Goal: Share content

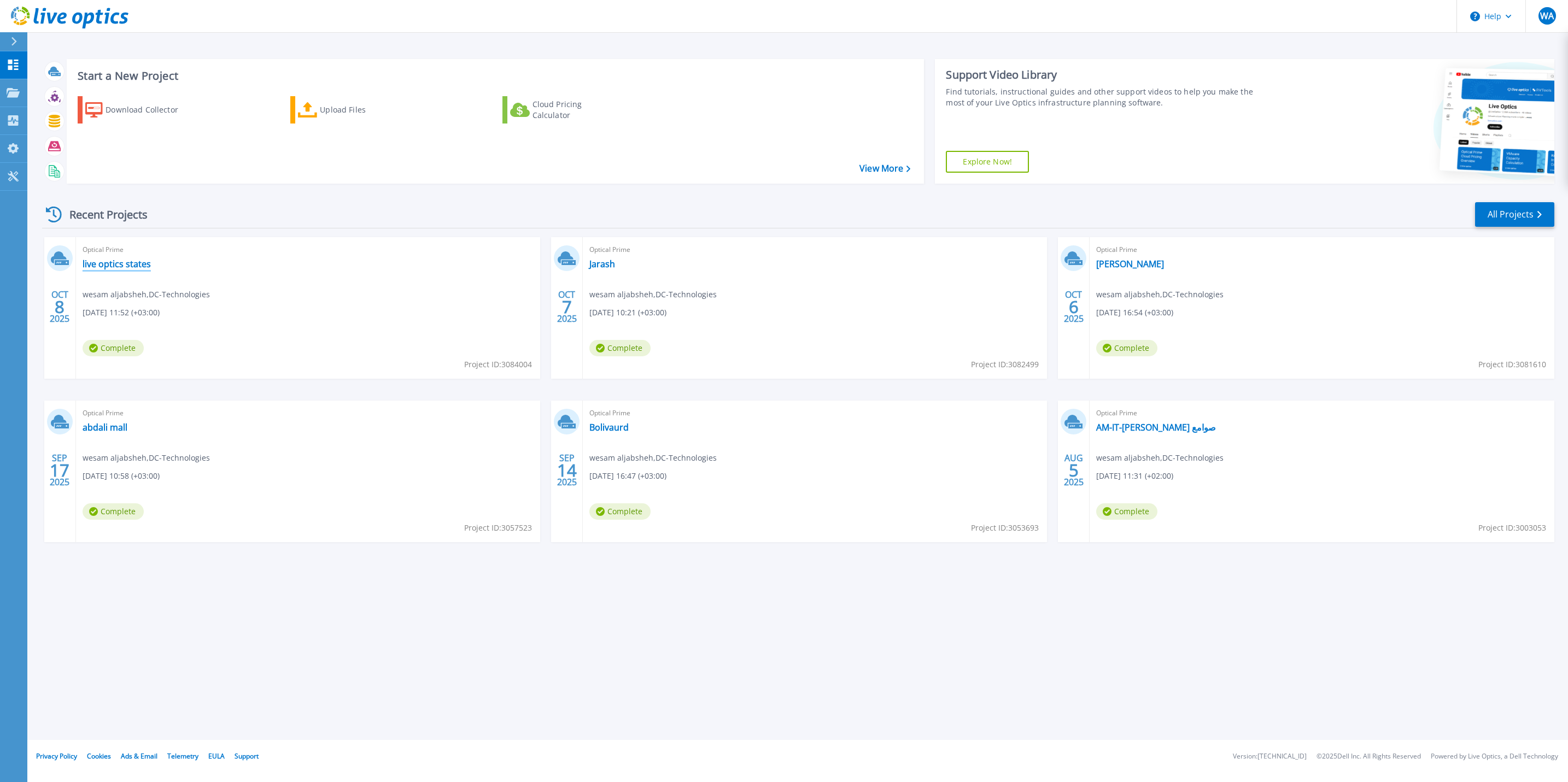
click at [126, 260] on link "live optics states" at bounding box center [117, 264] width 68 height 11
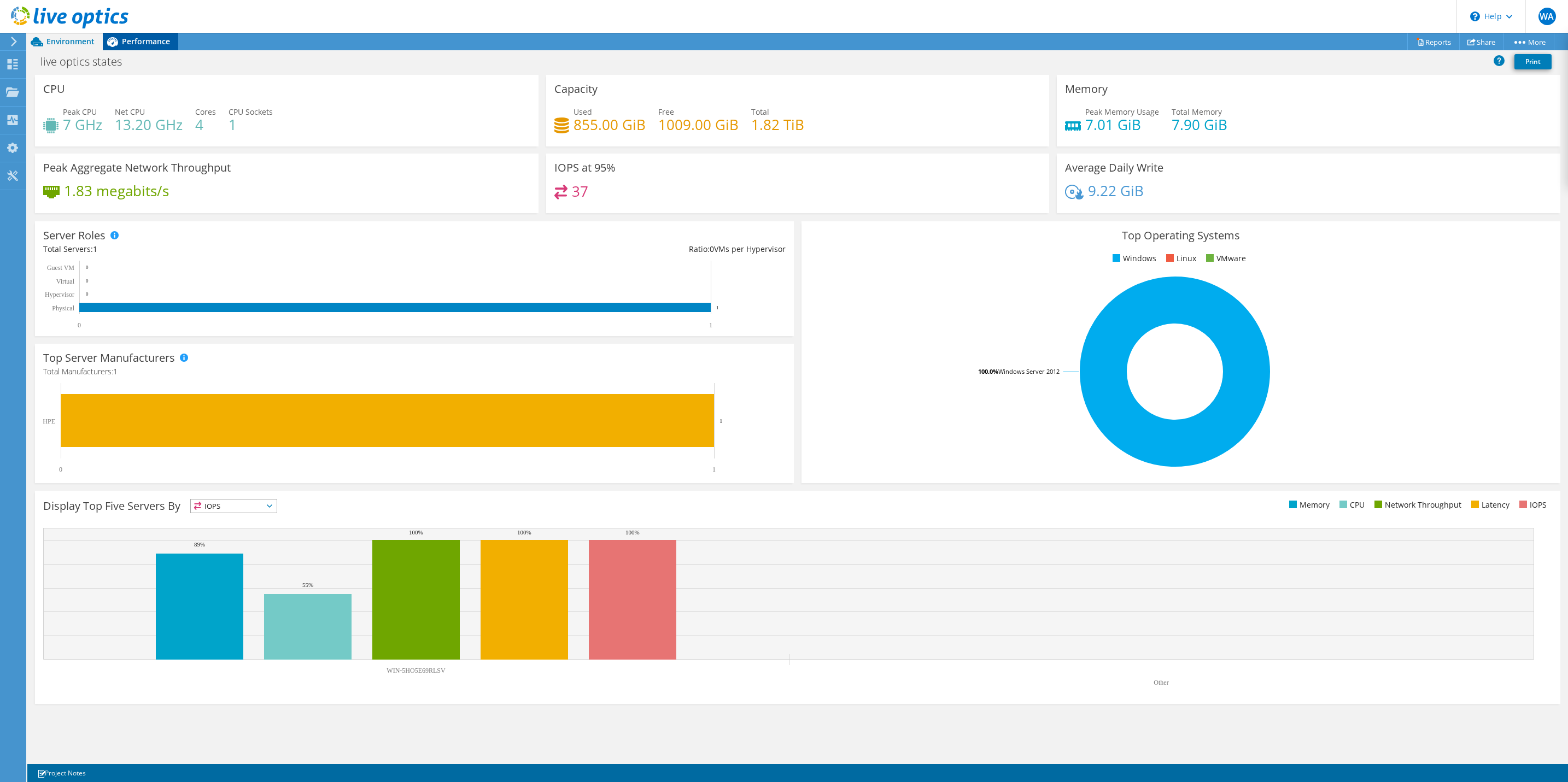
drag, startPoint x: 128, startPoint y: 38, endPoint x: 111, endPoint y: 38, distance: 17.0
click at [128, 38] on span "Performance" at bounding box center [145, 41] width 48 height 10
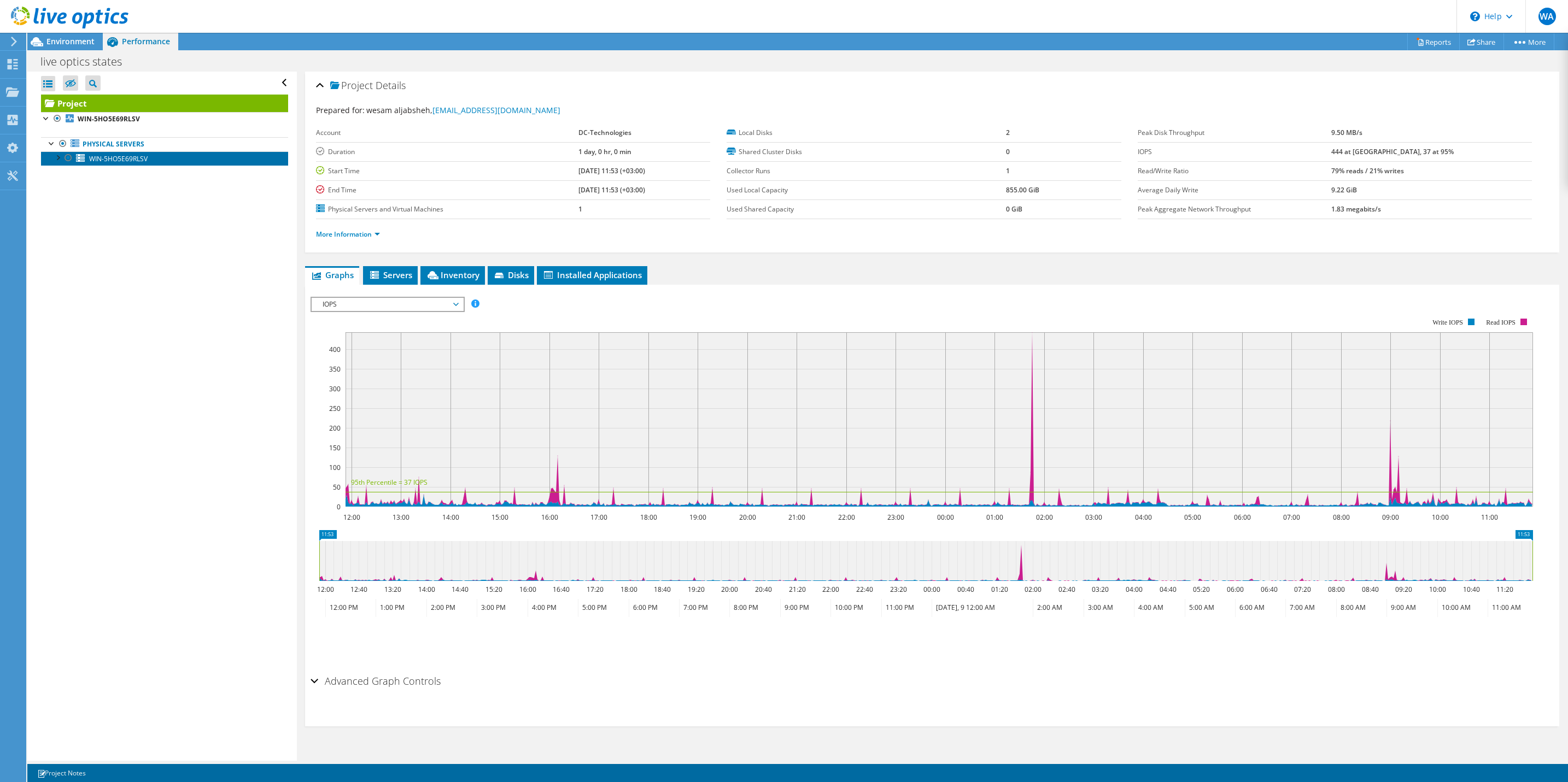
click at [142, 158] on span "WIN-5HO5E69RLSV" at bounding box center [118, 158] width 58 height 9
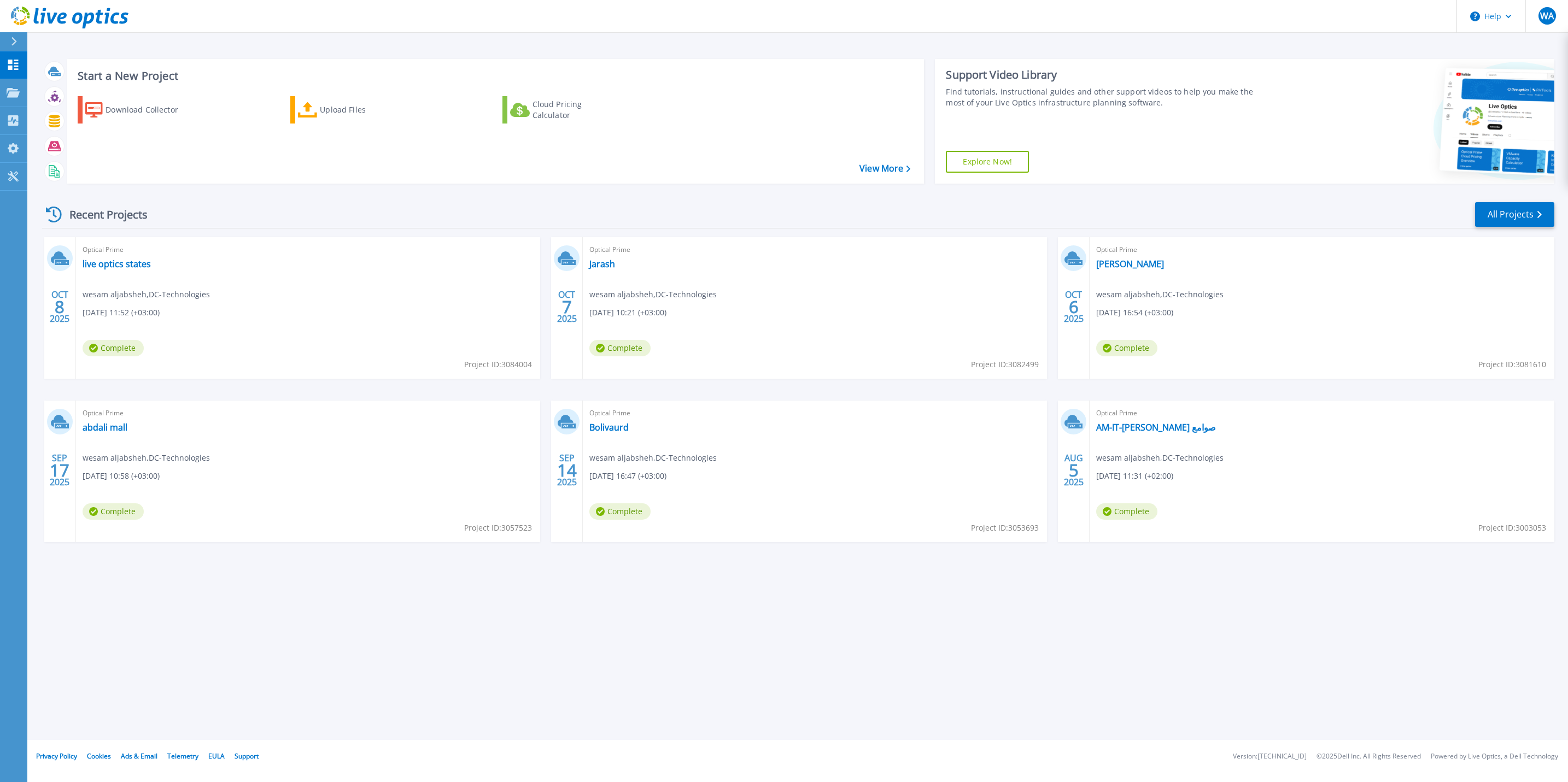
click at [77, 263] on div "Optical Prime live optics states wesam aljabsheh , DC-Technologies 10/08/2025, …" at bounding box center [308, 308] width 464 height 142
click at [141, 270] on link "live optics states" at bounding box center [117, 264] width 68 height 11
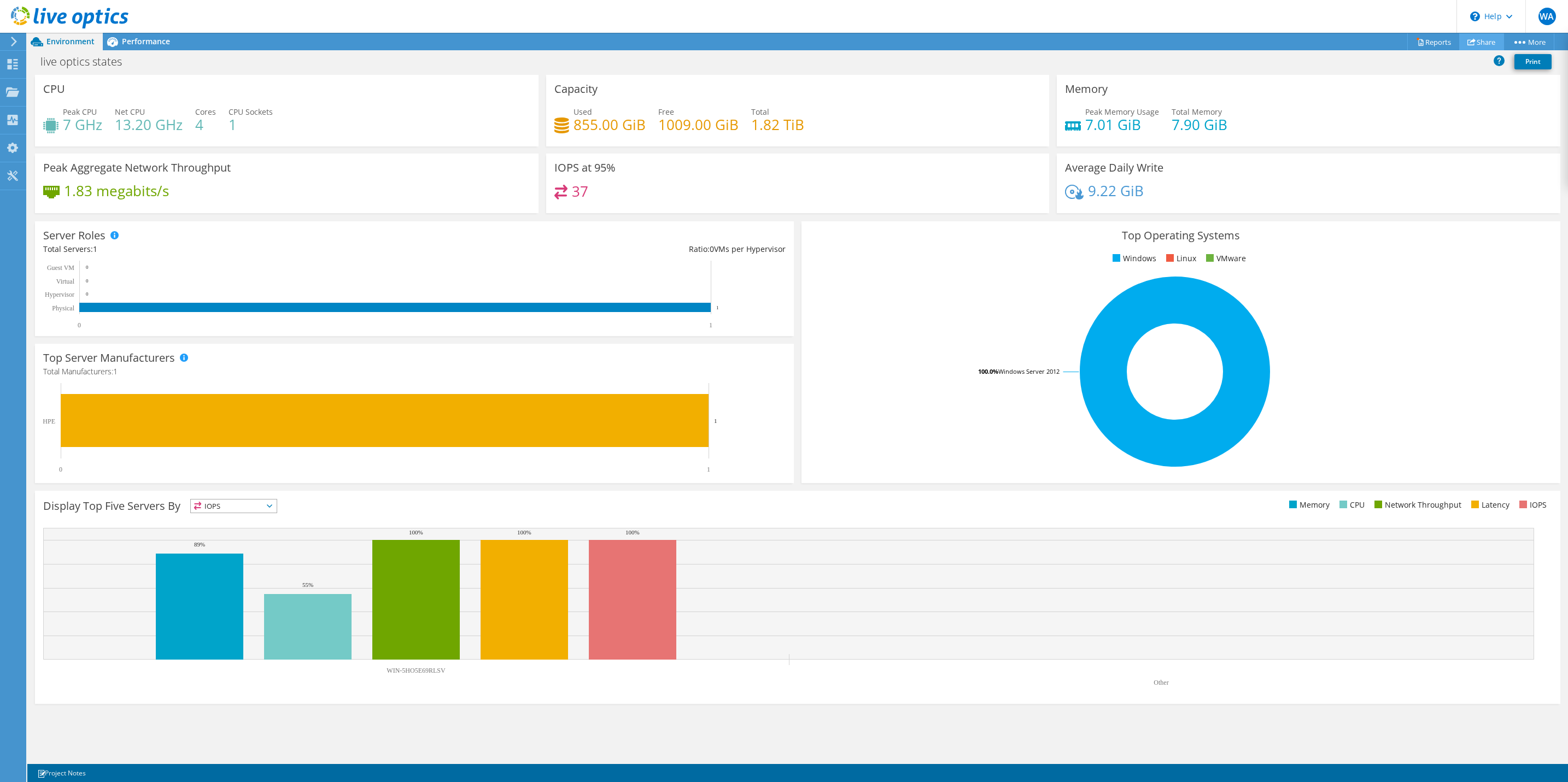
click at [1489, 38] on link "Share" at bounding box center [1482, 42] width 45 height 17
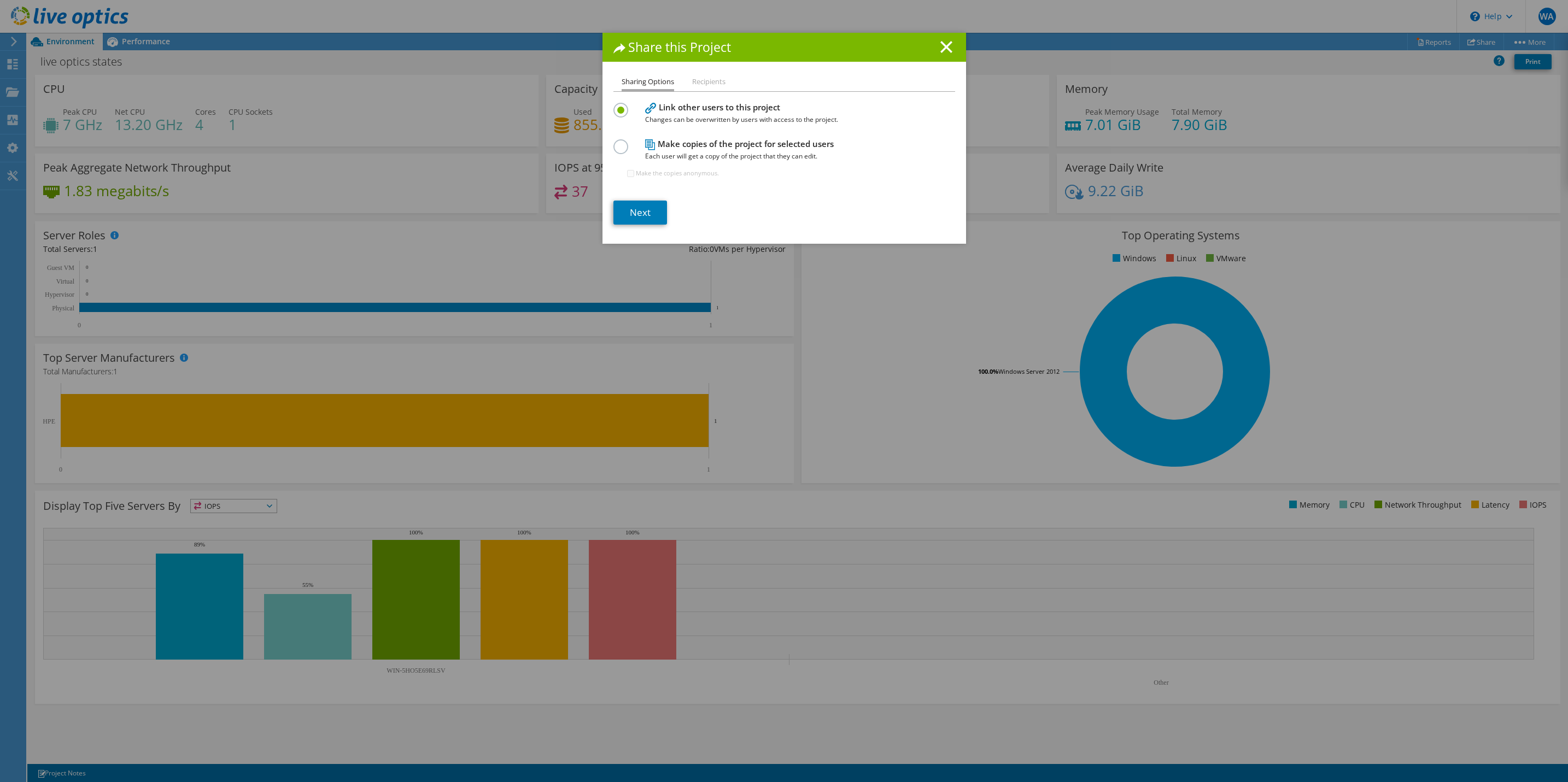
click at [706, 82] on li "Recipients" at bounding box center [709, 82] width 33 height 13
click at [633, 205] on link "Next" at bounding box center [640, 213] width 54 height 24
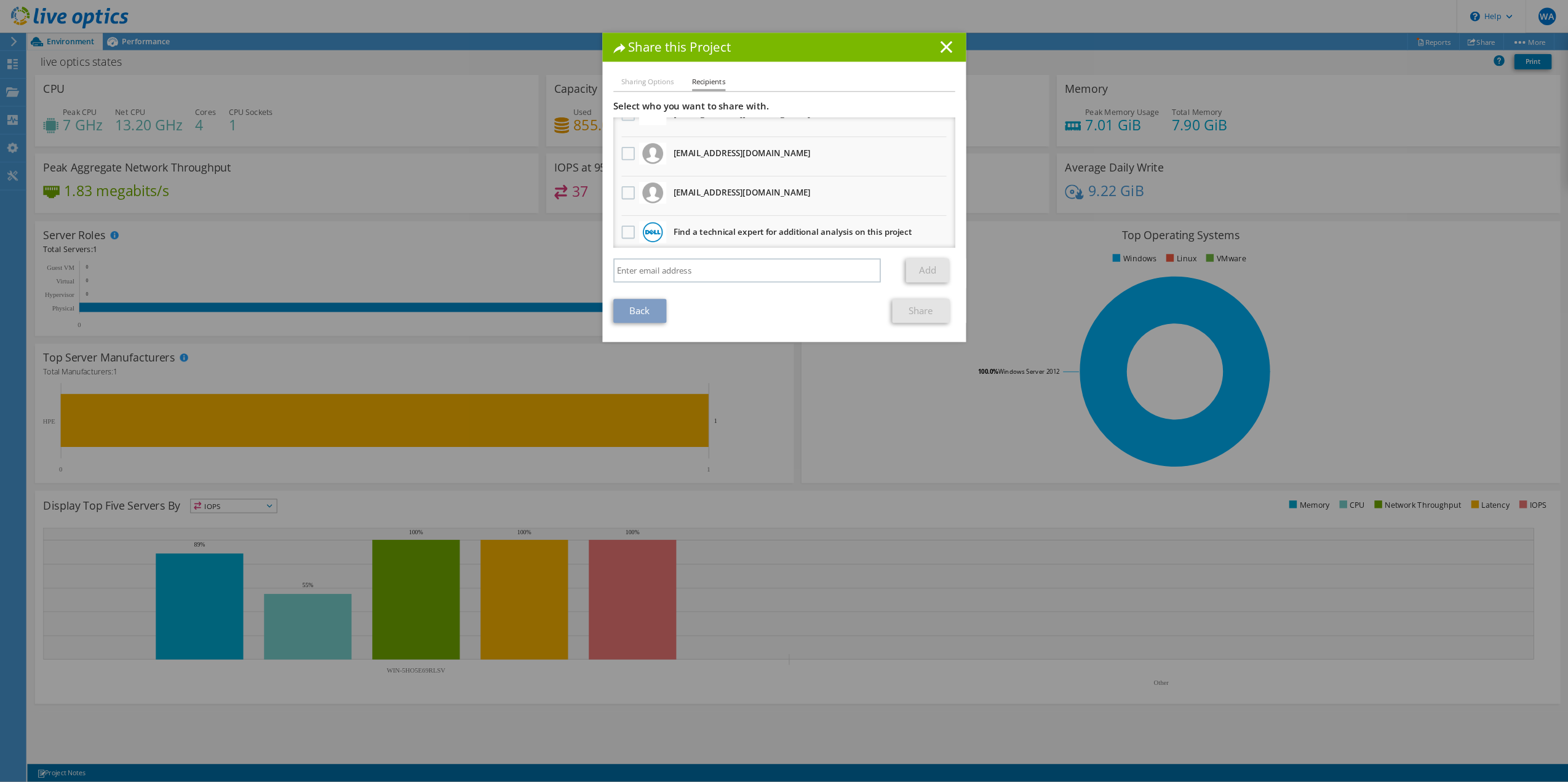
scroll to position [27, 0]
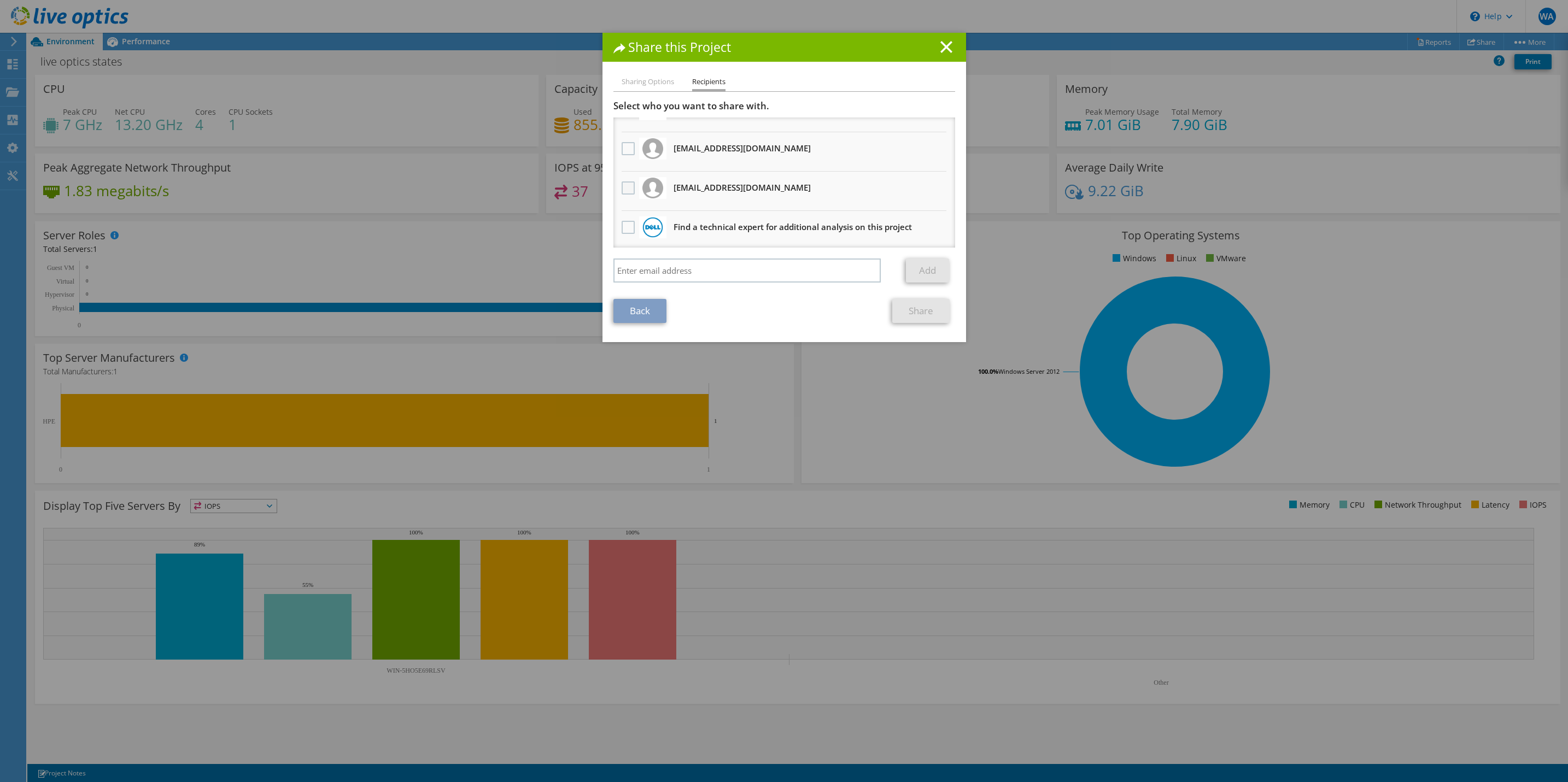
click at [621, 184] on label at bounding box center [629, 188] width 16 height 13
click at [0, 0] on input "checkbox" at bounding box center [0, 0] width 0 height 0
click at [897, 310] on link "Share" at bounding box center [921, 311] width 57 height 24
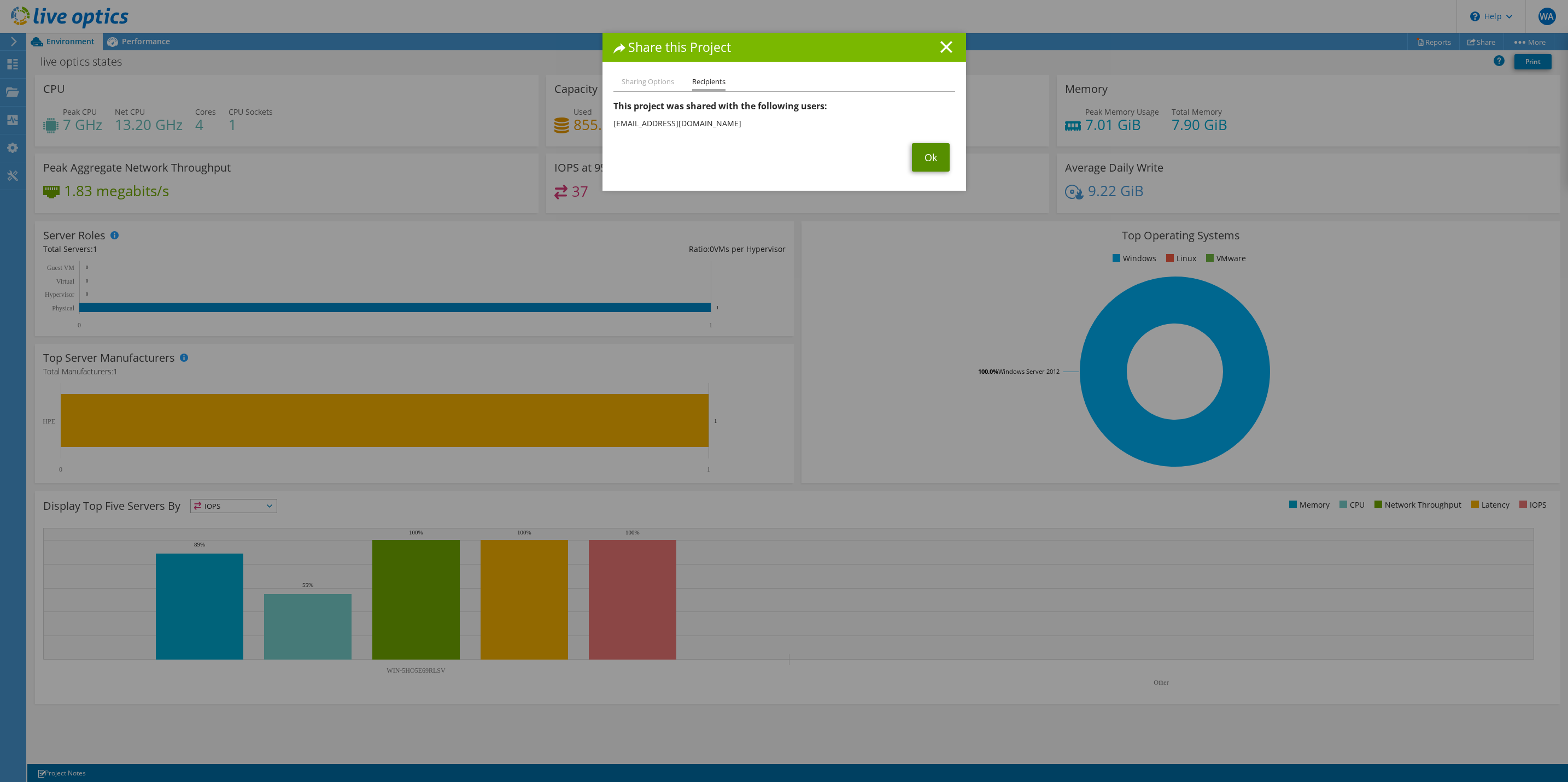
click at [930, 151] on link "Ok" at bounding box center [931, 157] width 38 height 29
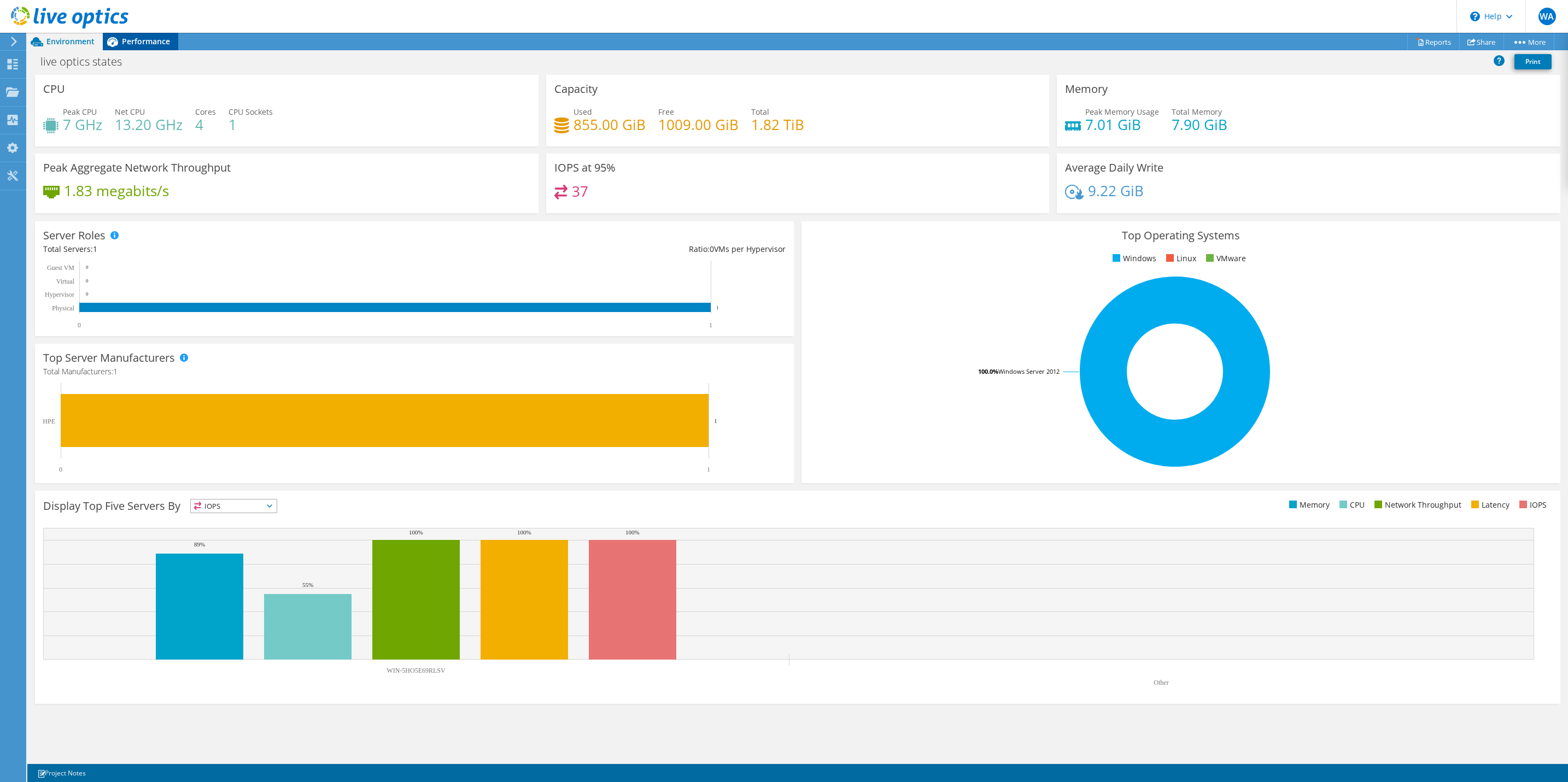
click at [159, 49] on div "Performance" at bounding box center [141, 41] width 75 height 18
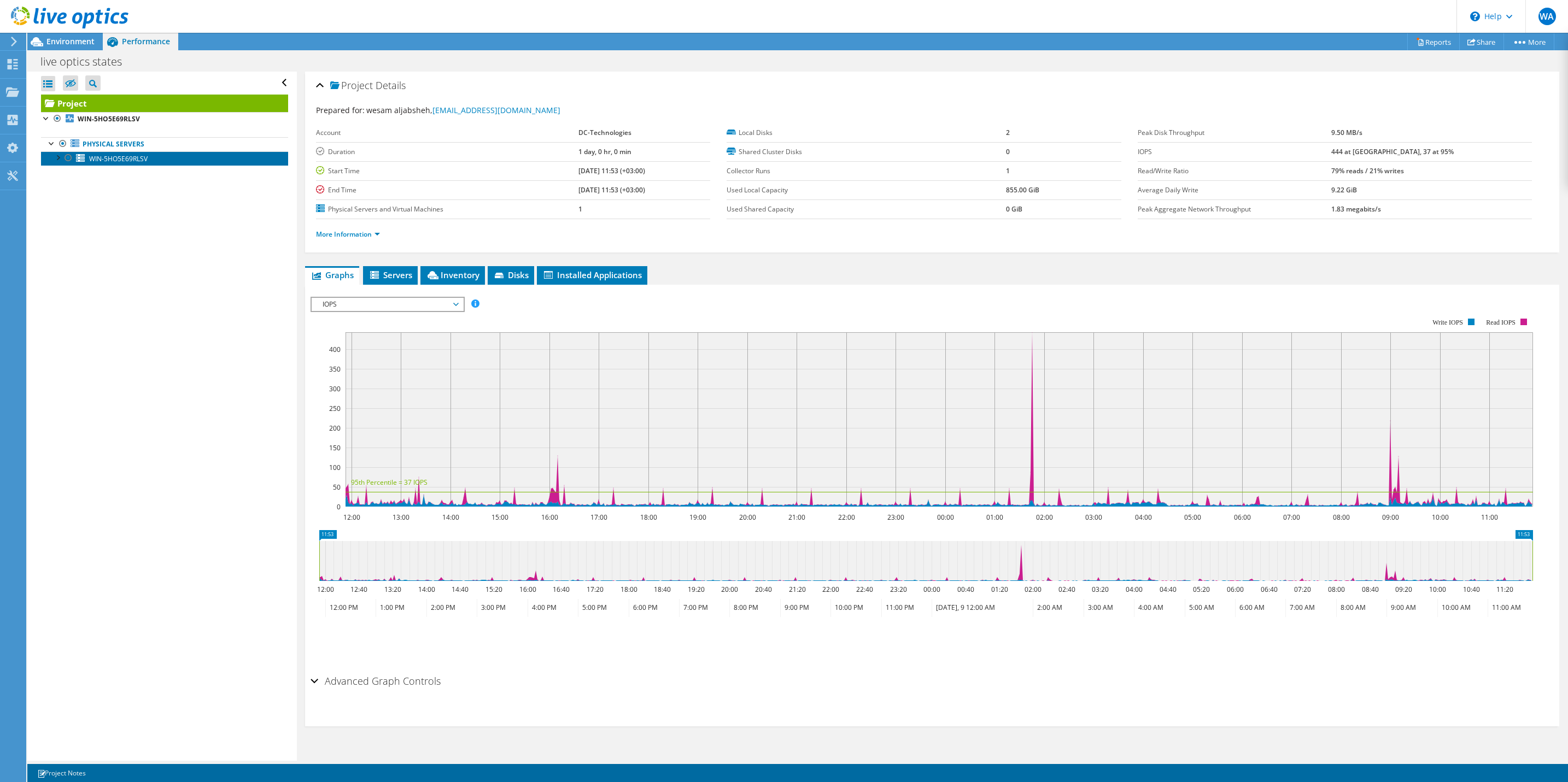
click at [191, 158] on link "WIN-5HO5E69RLSV" at bounding box center [164, 158] width 247 height 14
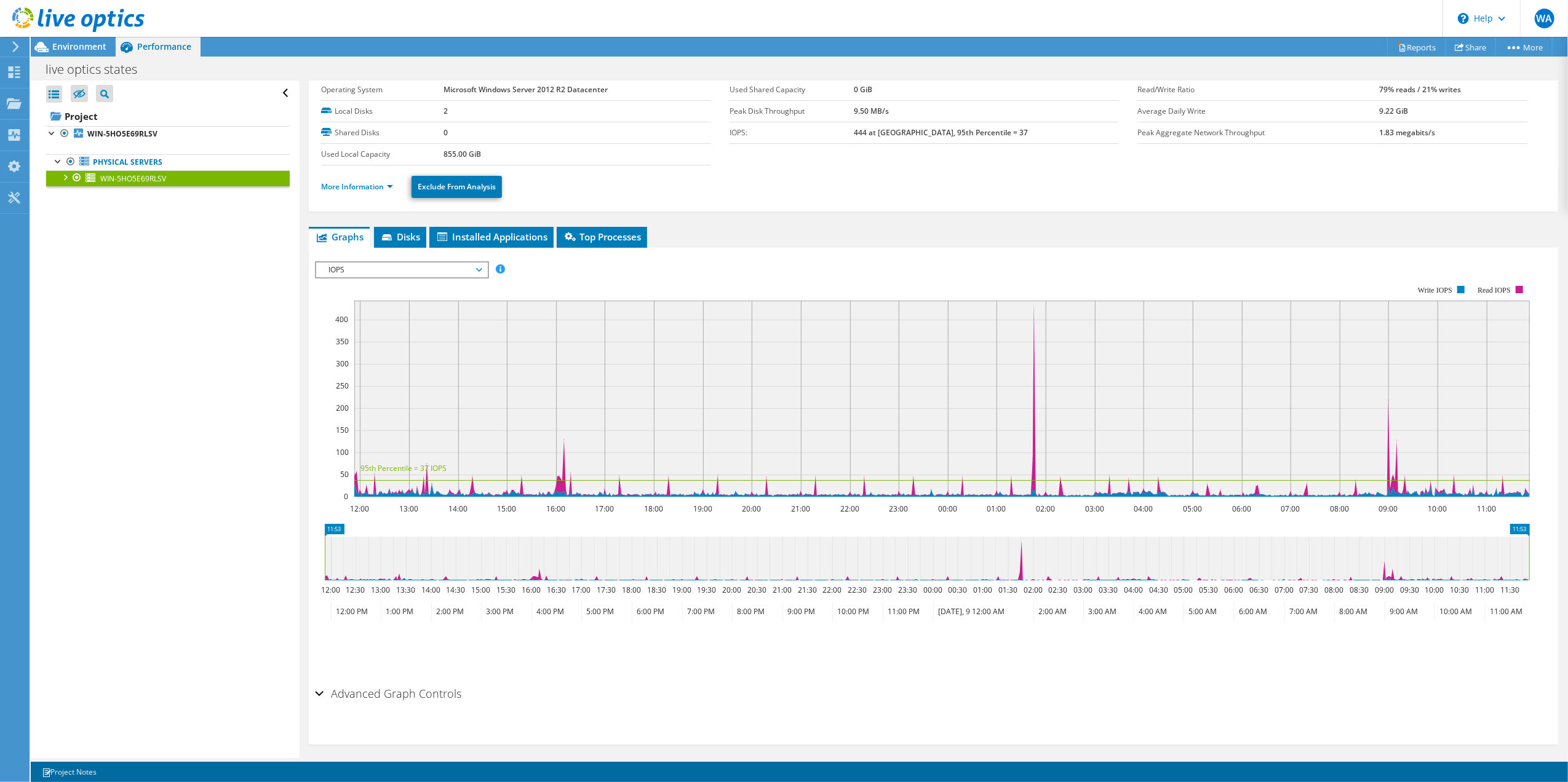
scroll to position [45, 0]
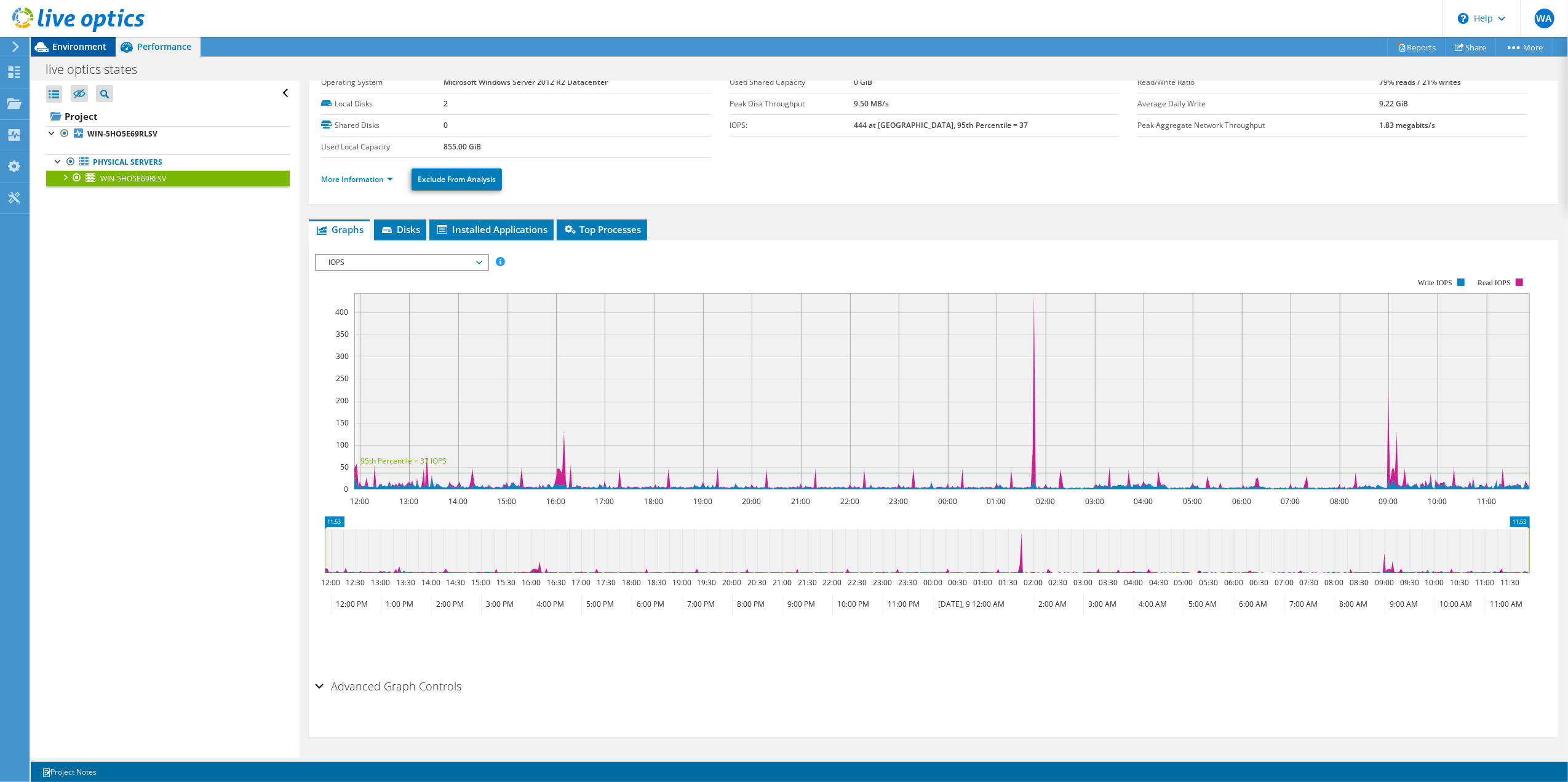
drag, startPoint x: 82, startPoint y: 40, endPoint x: 51, endPoint y: 42, distance: 31.1
click at [82, 40] on div at bounding box center [72, 21] width 145 height 41
click at [50, 47] on icon at bounding box center [41, 47] width 21 height 21
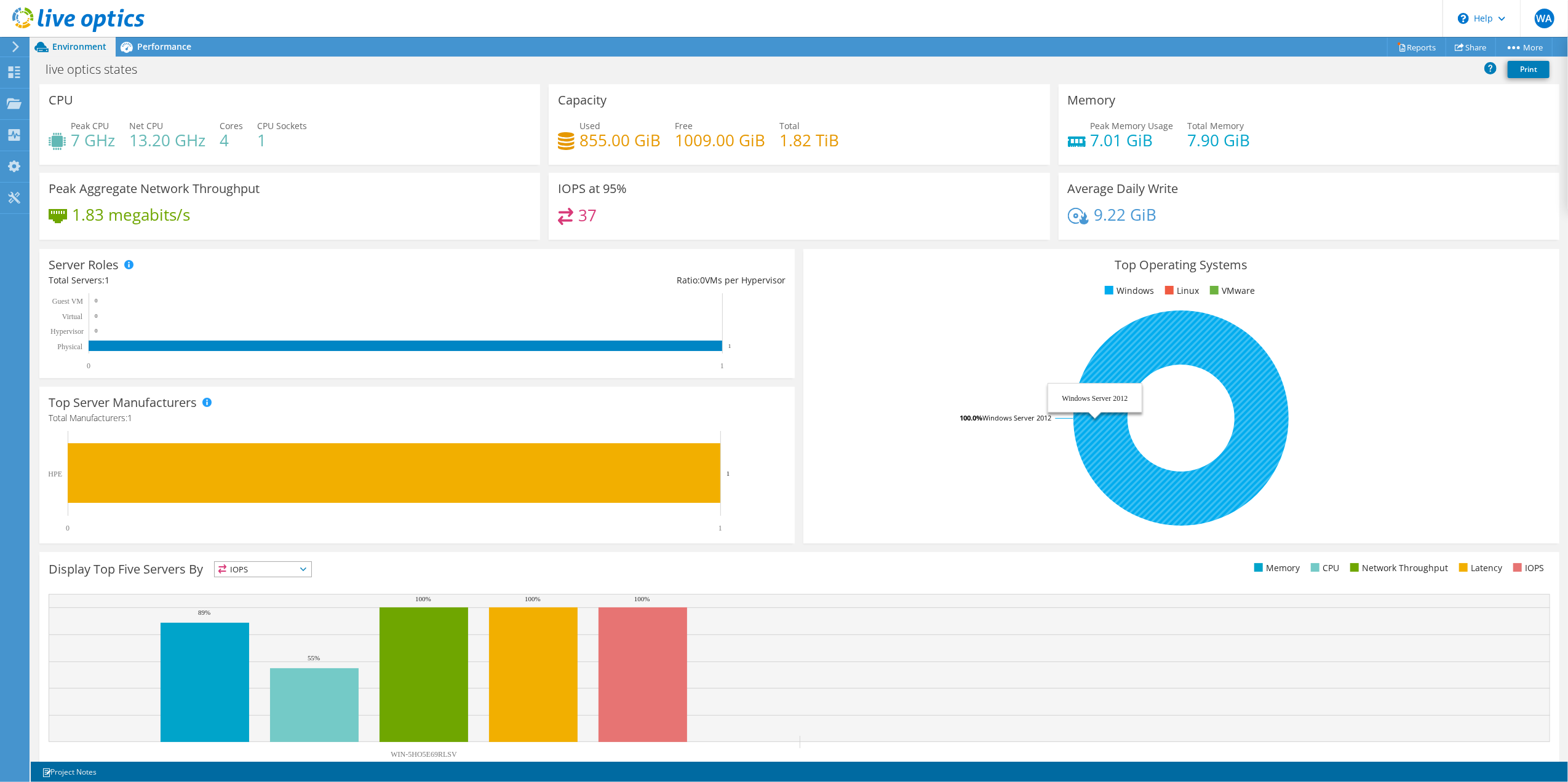
click at [1113, 377] on icon at bounding box center [1181, 418] width 215 height 215
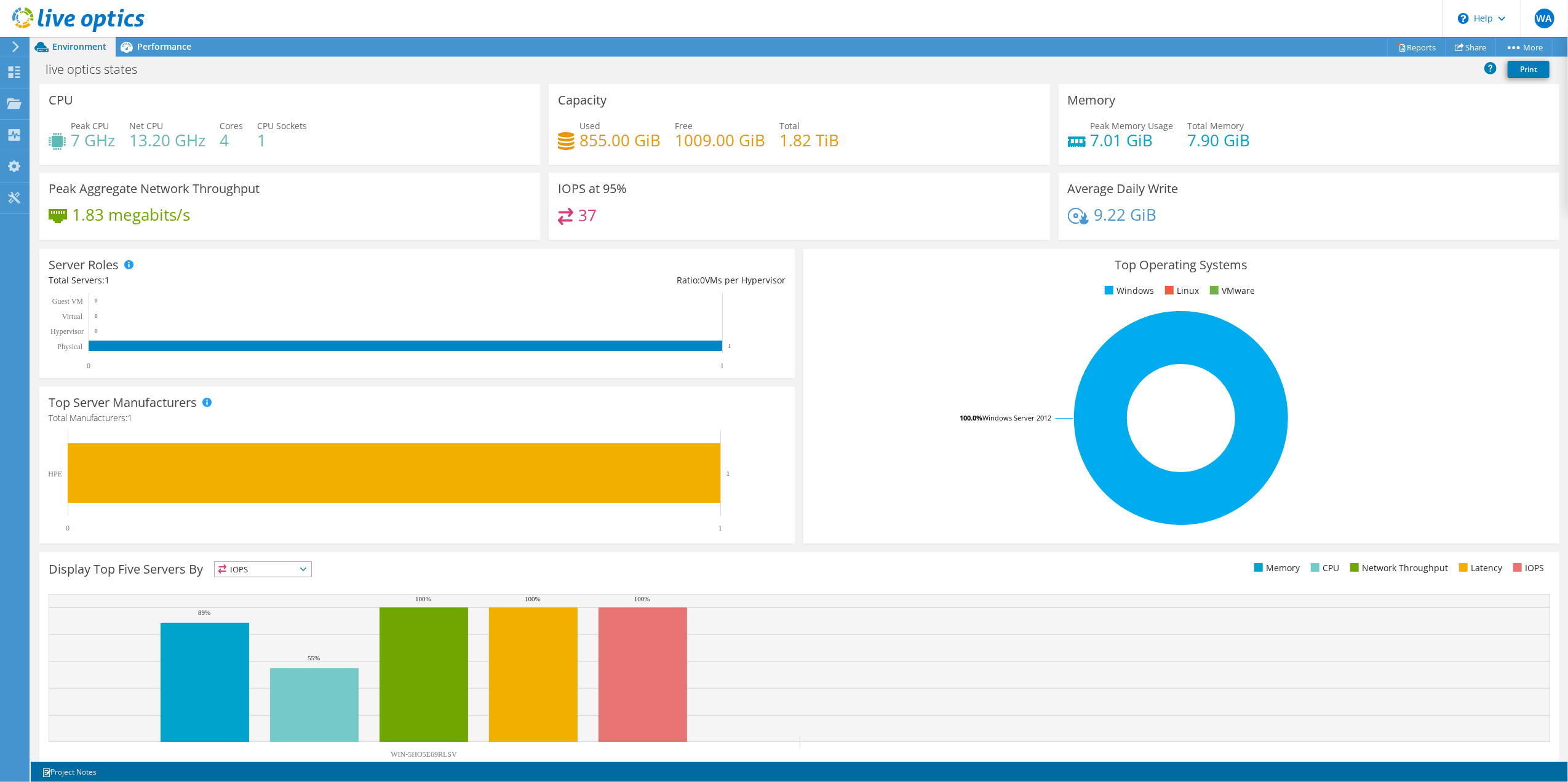
click at [129, 37] on div at bounding box center [72, 21] width 145 height 41
drag, startPoint x: 131, startPoint y: 38, endPoint x: 140, endPoint y: 58, distance: 21.9
click at [133, 39] on div at bounding box center [72, 21] width 145 height 41
click at [141, 58] on div "live optics states Print" at bounding box center [799, 68] width 1538 height 23
click at [141, 54] on div "Performance" at bounding box center [158, 47] width 85 height 20
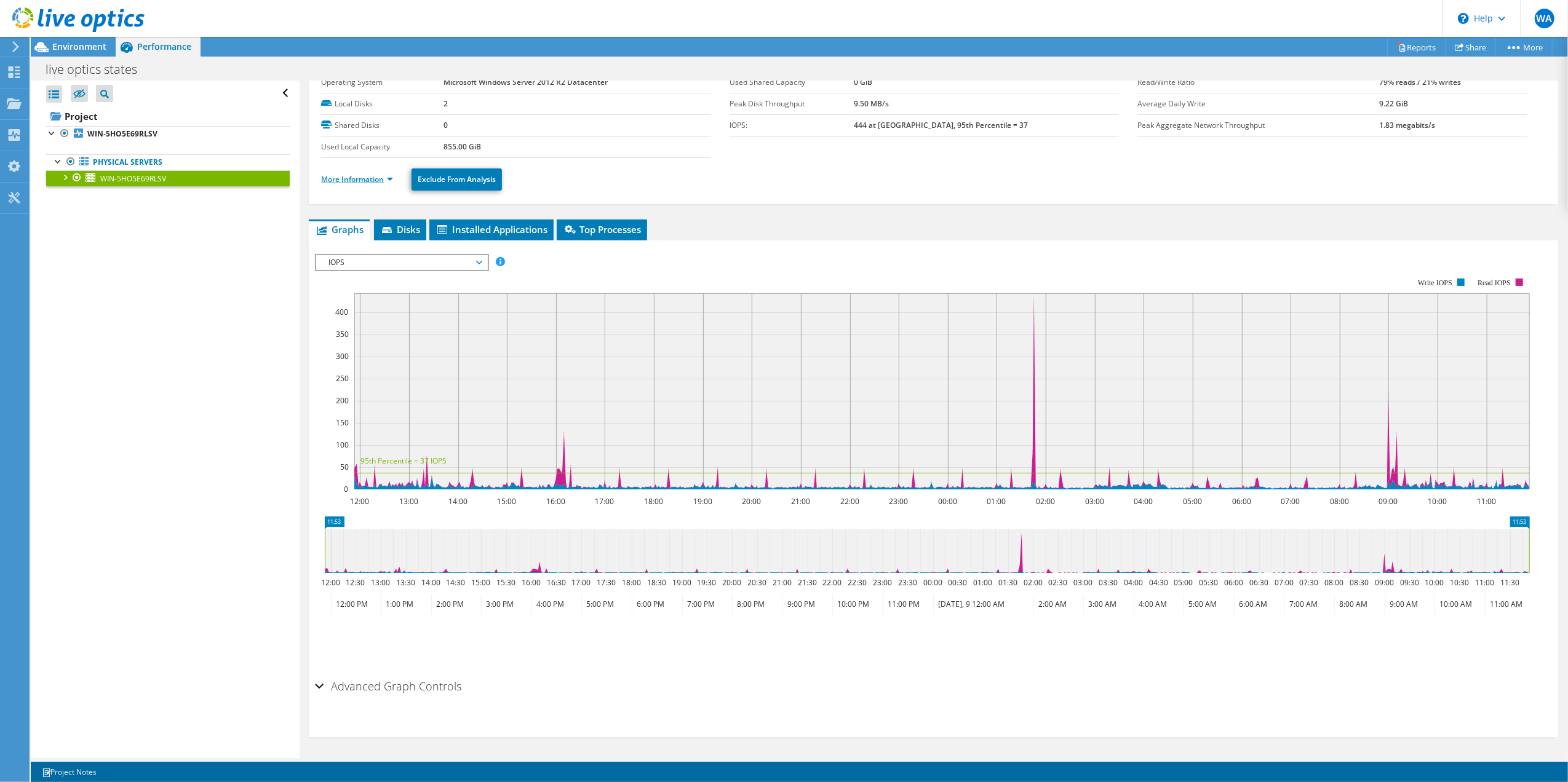
click at [394, 225] on span "Disks" at bounding box center [400, 229] width 40 height 12
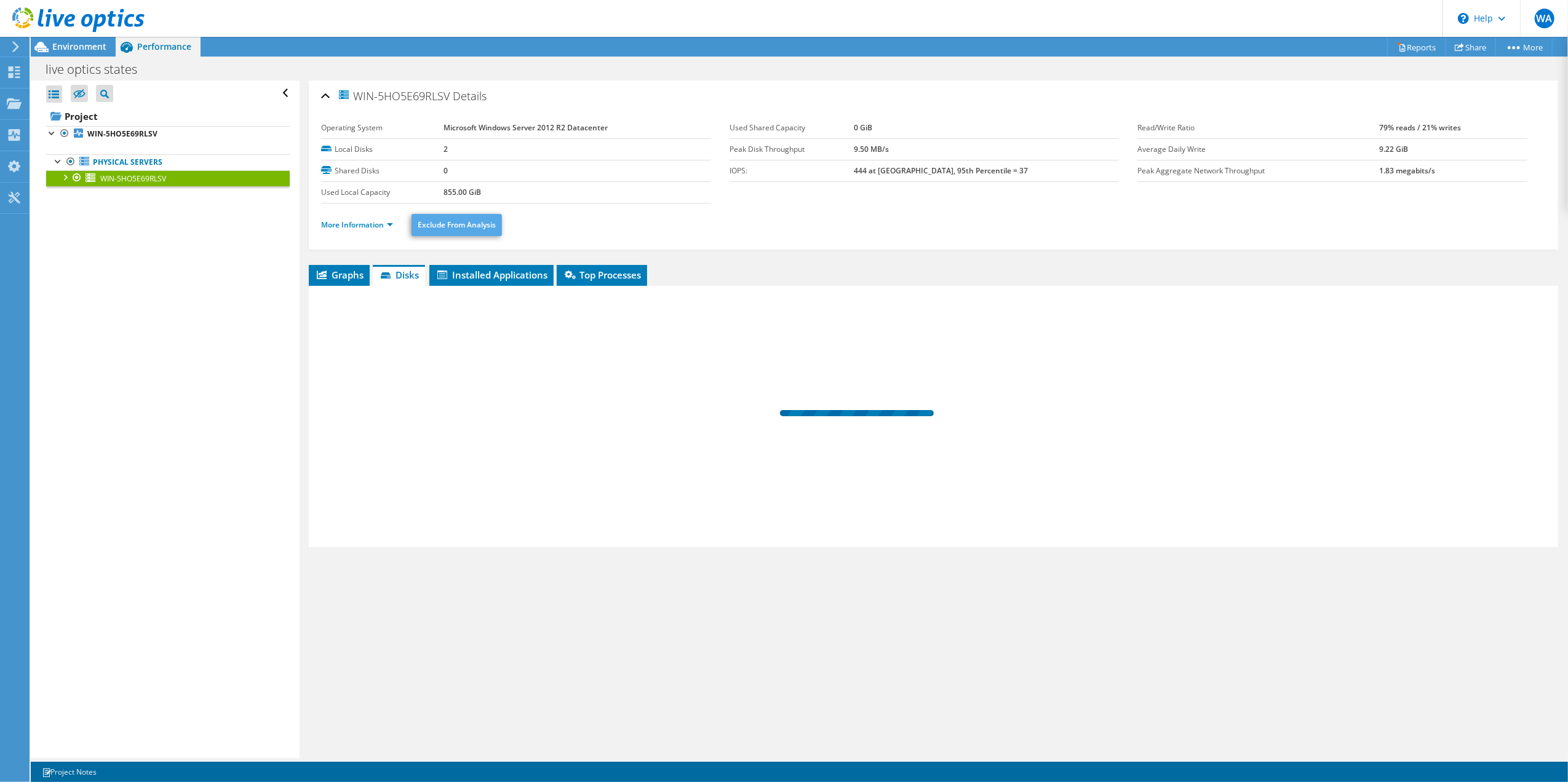
scroll to position [0, 0]
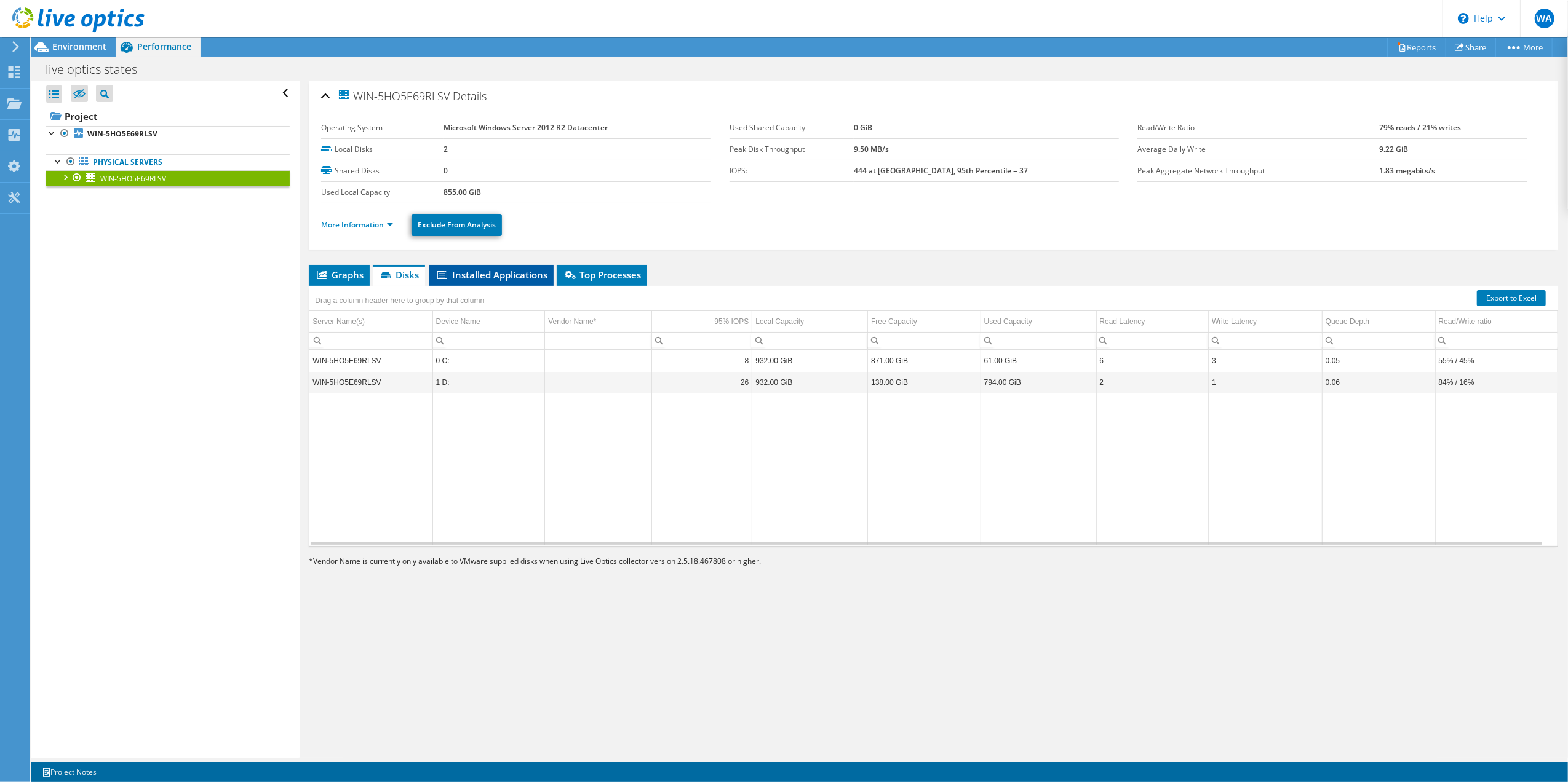
click at [477, 276] on span "Installed Applications" at bounding box center [491, 275] width 112 height 12
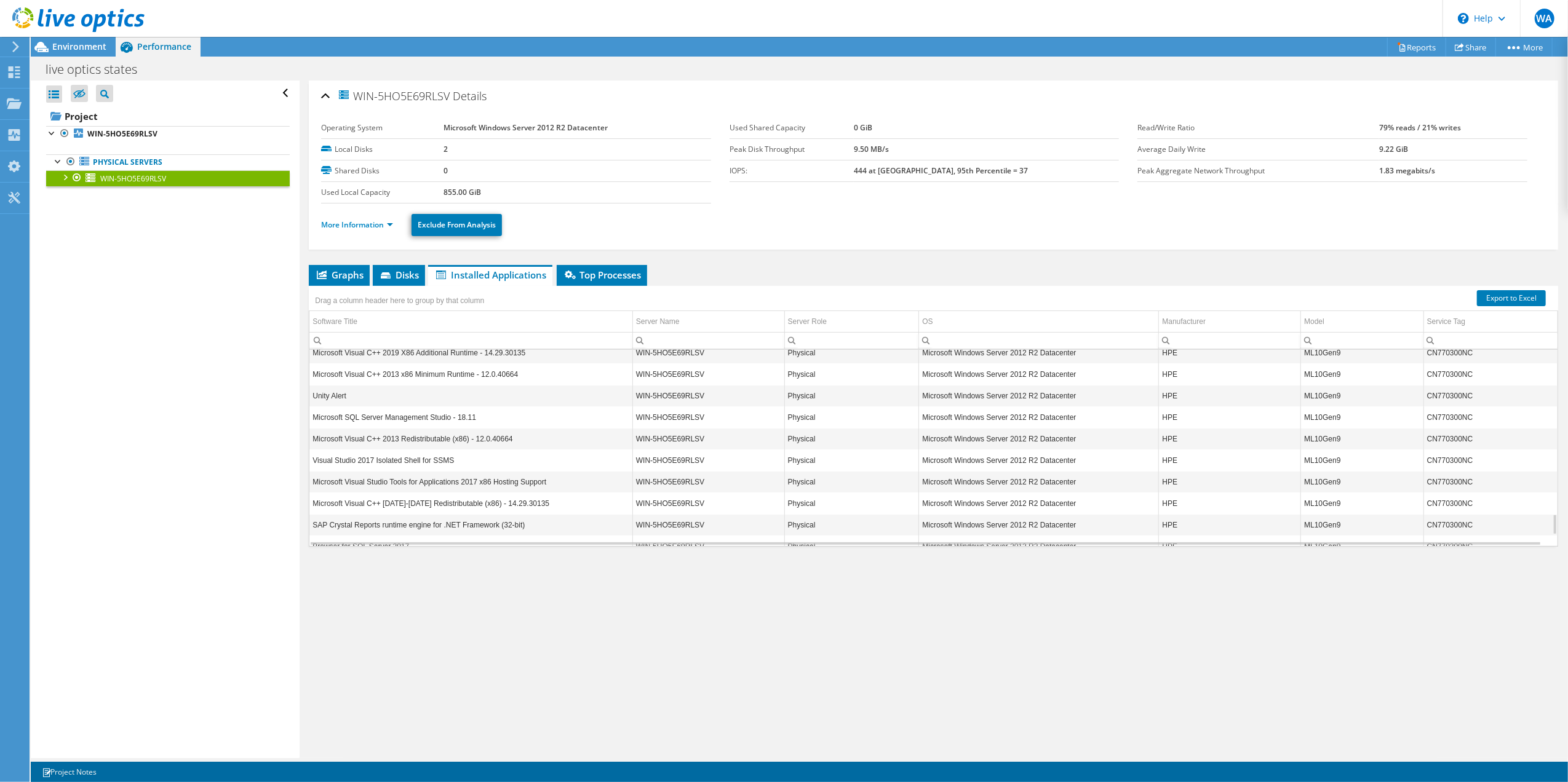
scroll to position [1635, 0]
click at [586, 275] on span "Top Processes" at bounding box center [602, 275] width 78 height 12
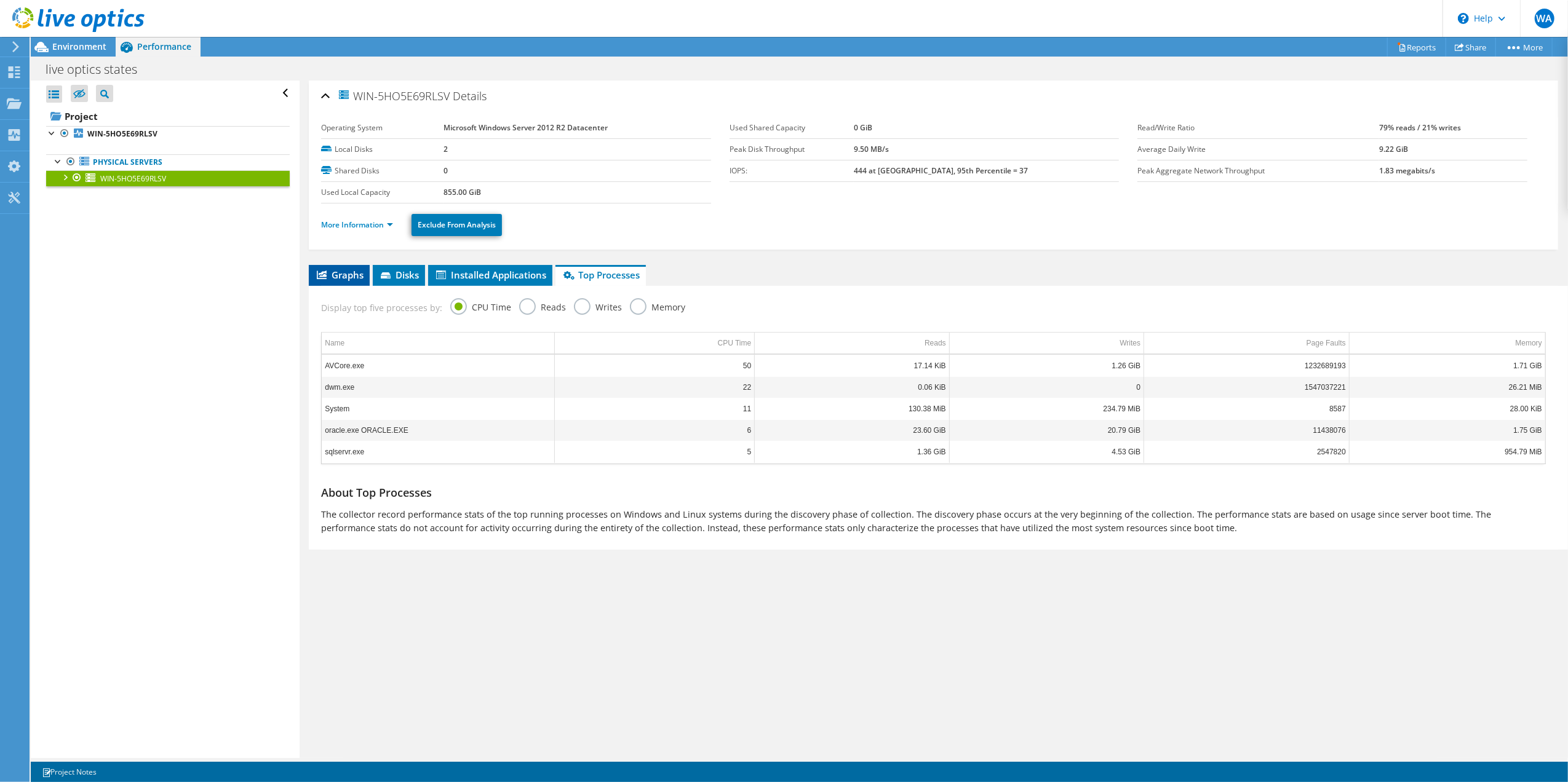
click at [362, 275] on span "Graphs" at bounding box center [339, 275] width 49 height 12
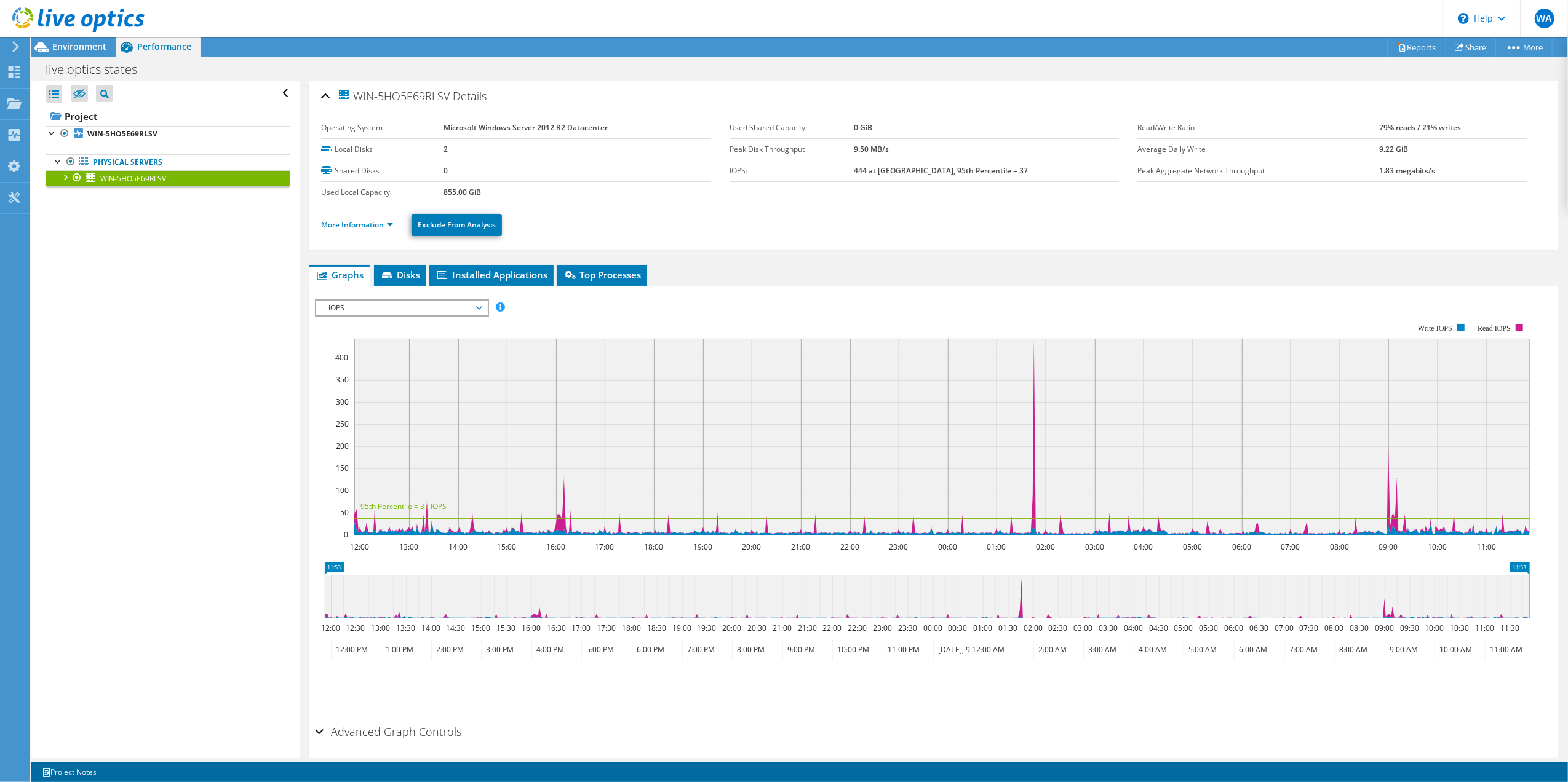
click at [420, 303] on span "IOPS" at bounding box center [401, 308] width 158 height 15
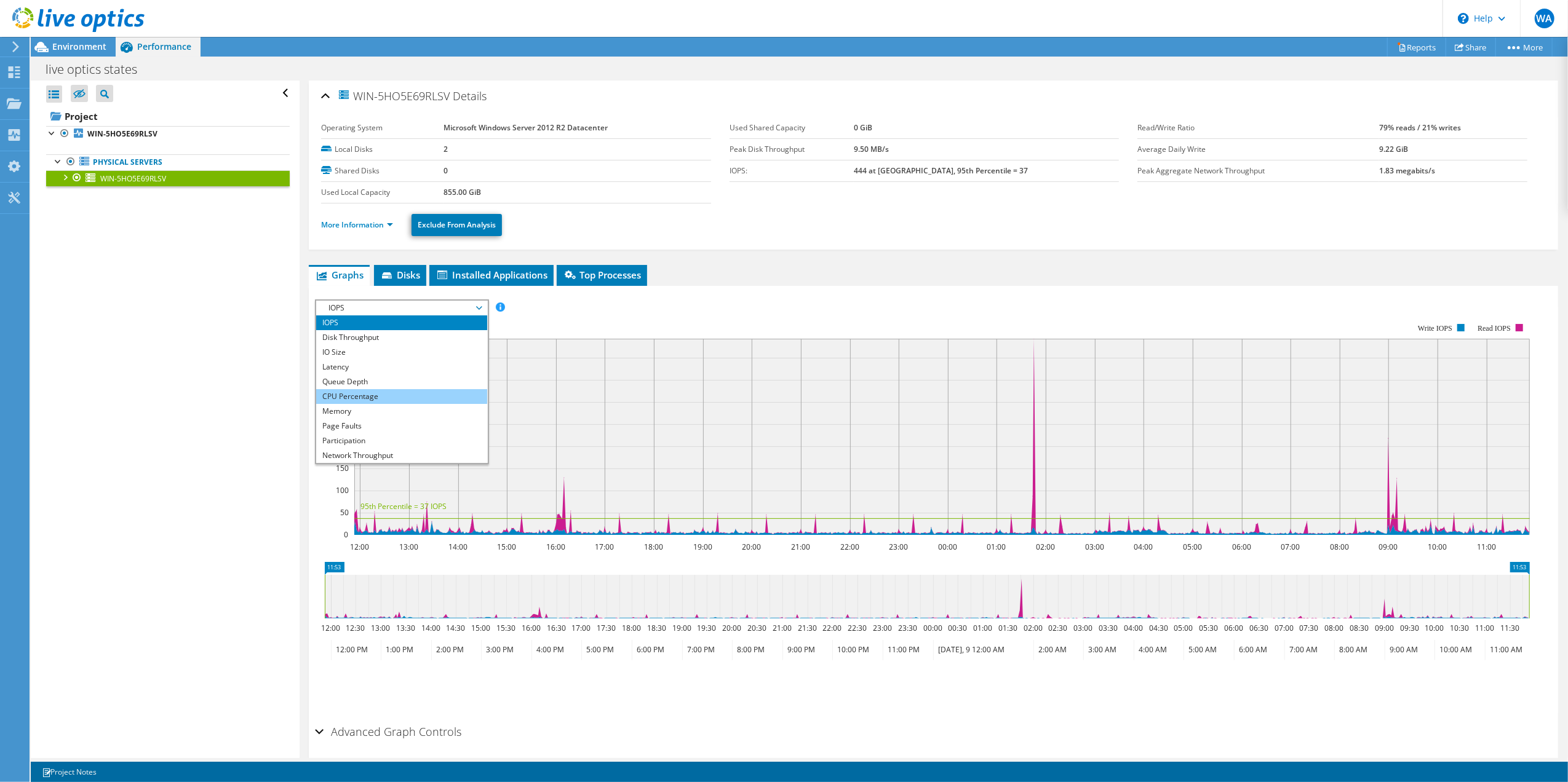
click at [395, 391] on li "CPU Percentage" at bounding box center [401, 397] width 171 height 15
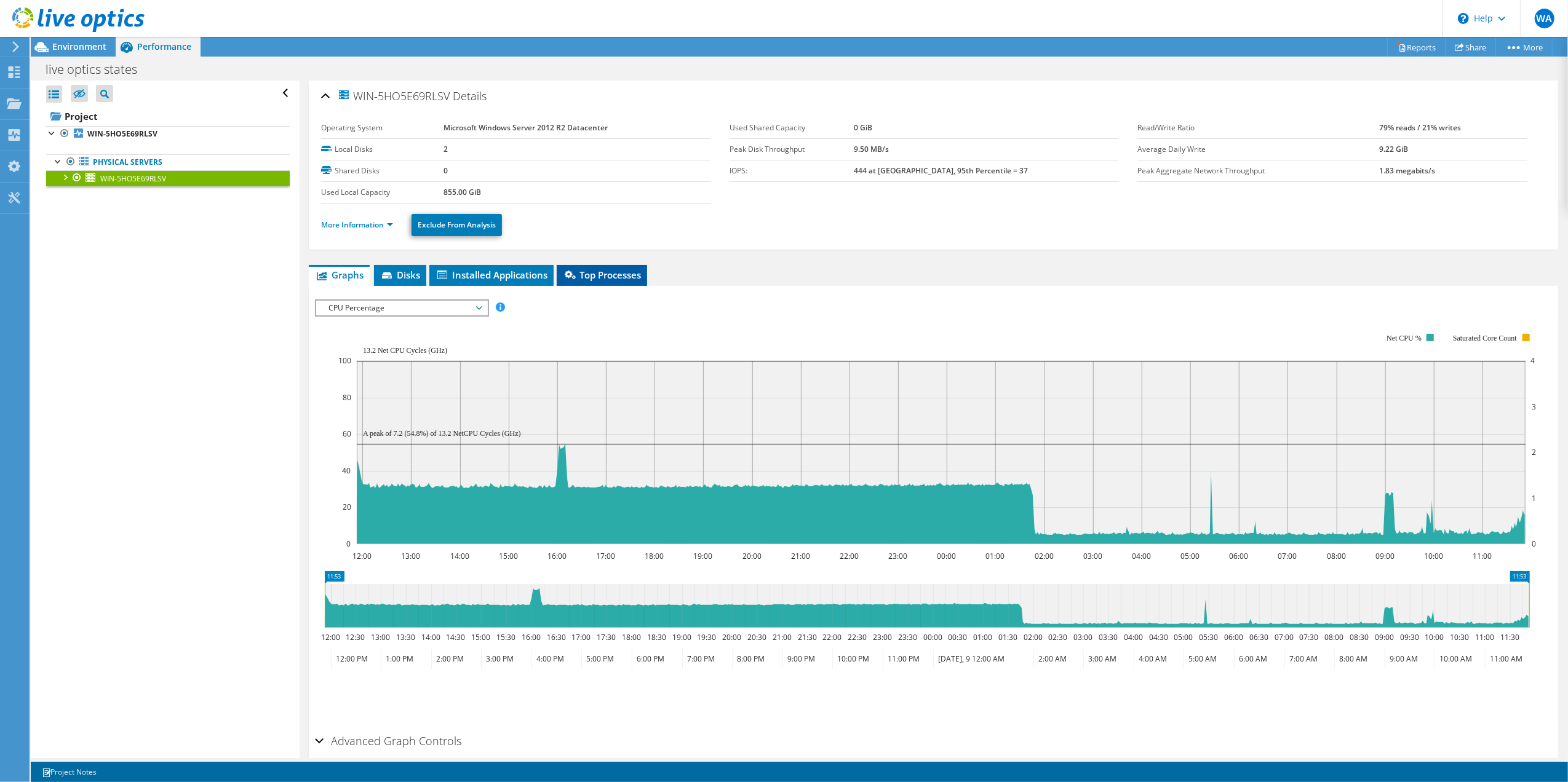
click at [607, 269] on span "Top Processes" at bounding box center [602, 275] width 78 height 12
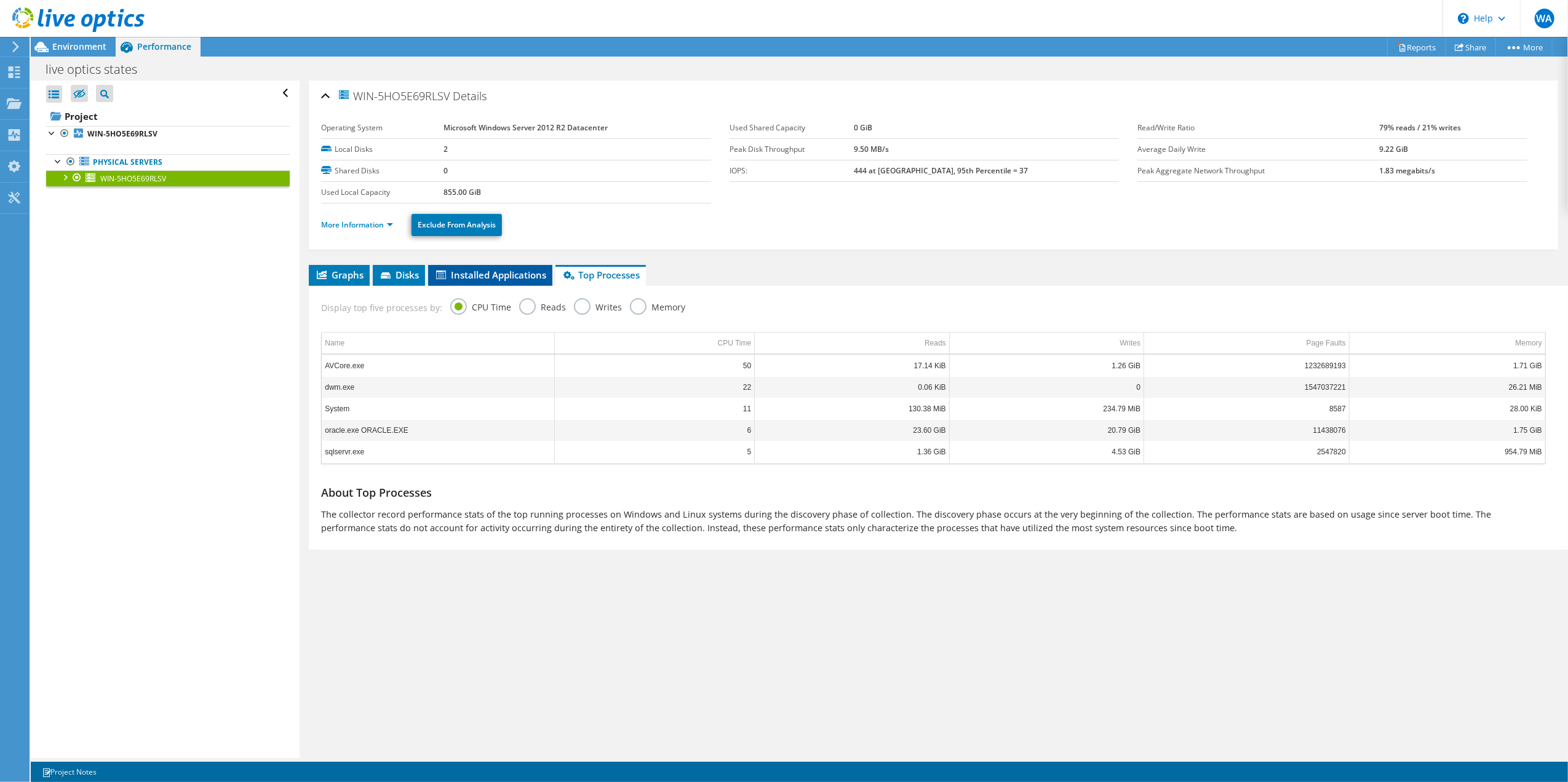
click at [500, 267] on li "Installed Applications" at bounding box center [490, 275] width 124 height 21
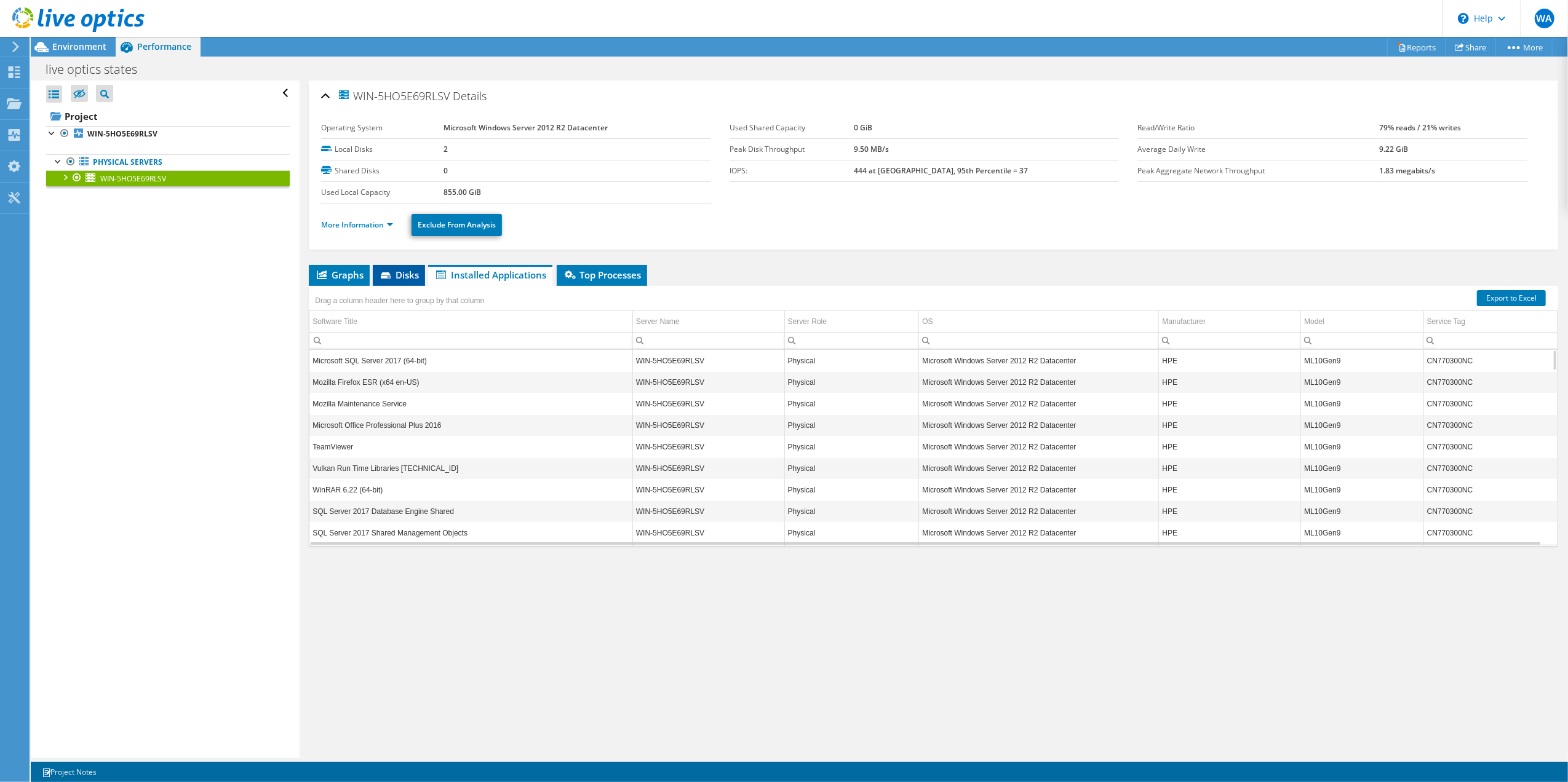
click at [379, 279] on span "Disks" at bounding box center [399, 275] width 40 height 12
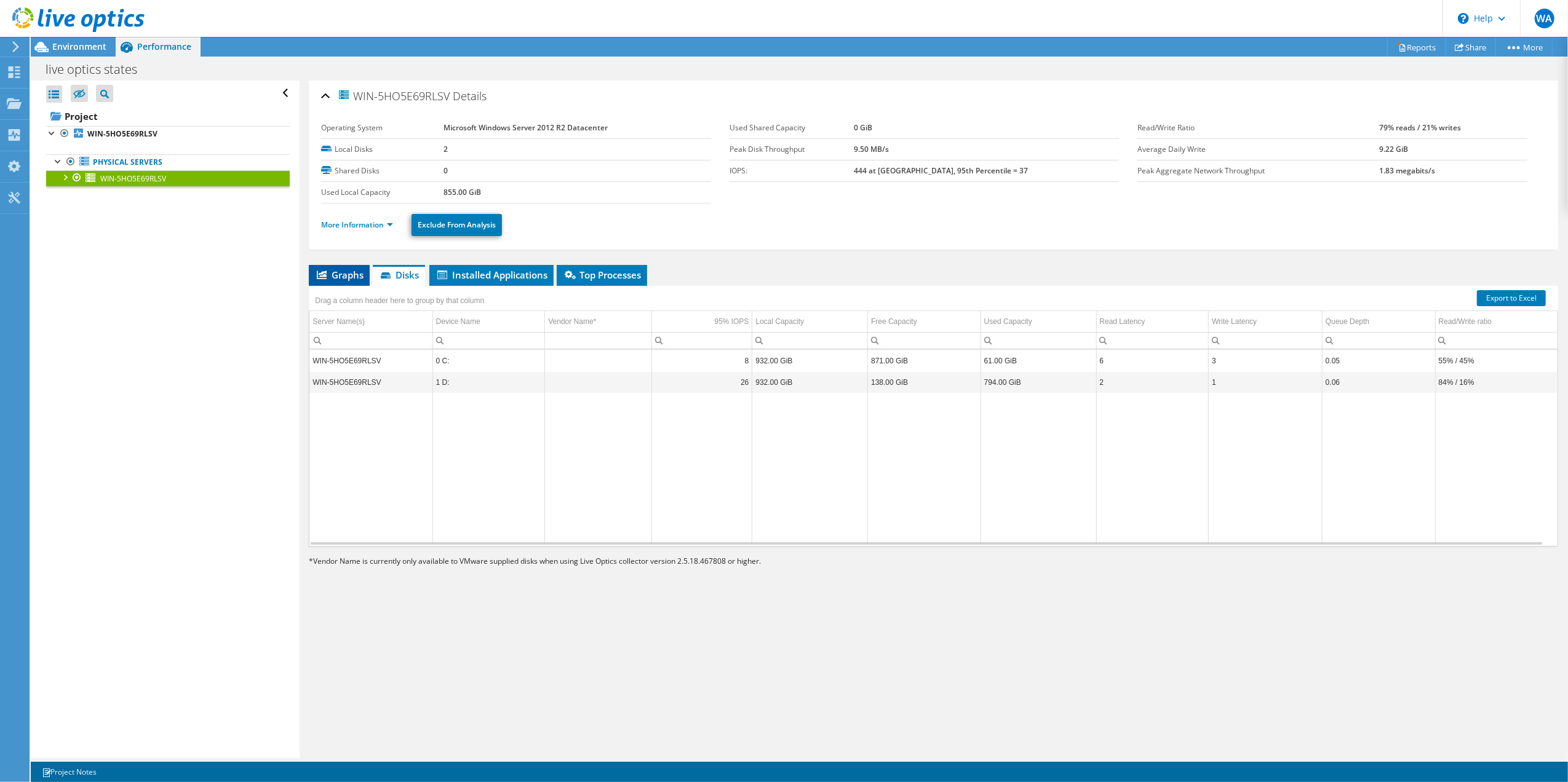
click at [343, 273] on span "Graphs" at bounding box center [339, 275] width 49 height 12
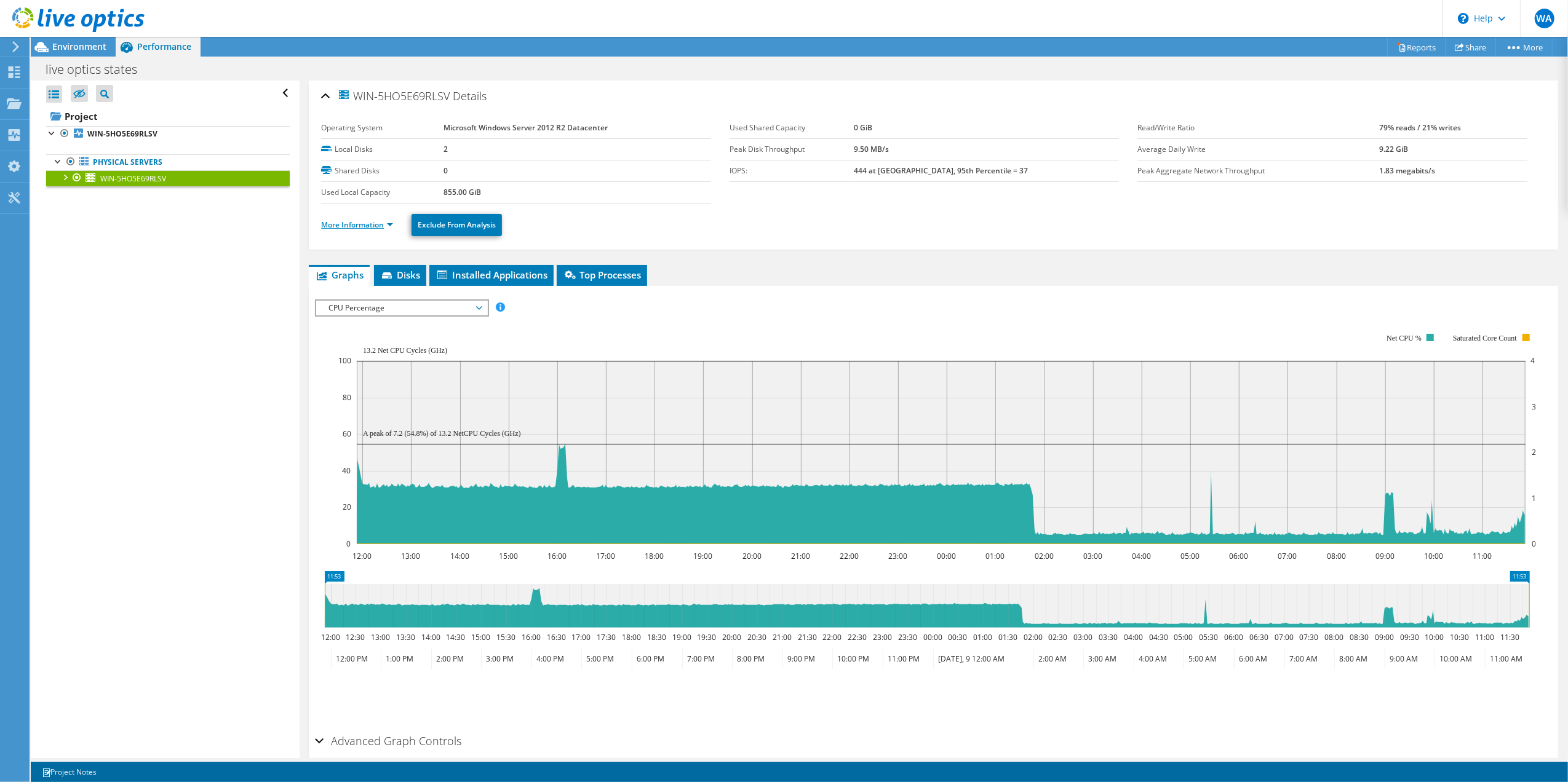
click at [387, 227] on link "More Information" at bounding box center [357, 225] width 72 height 10
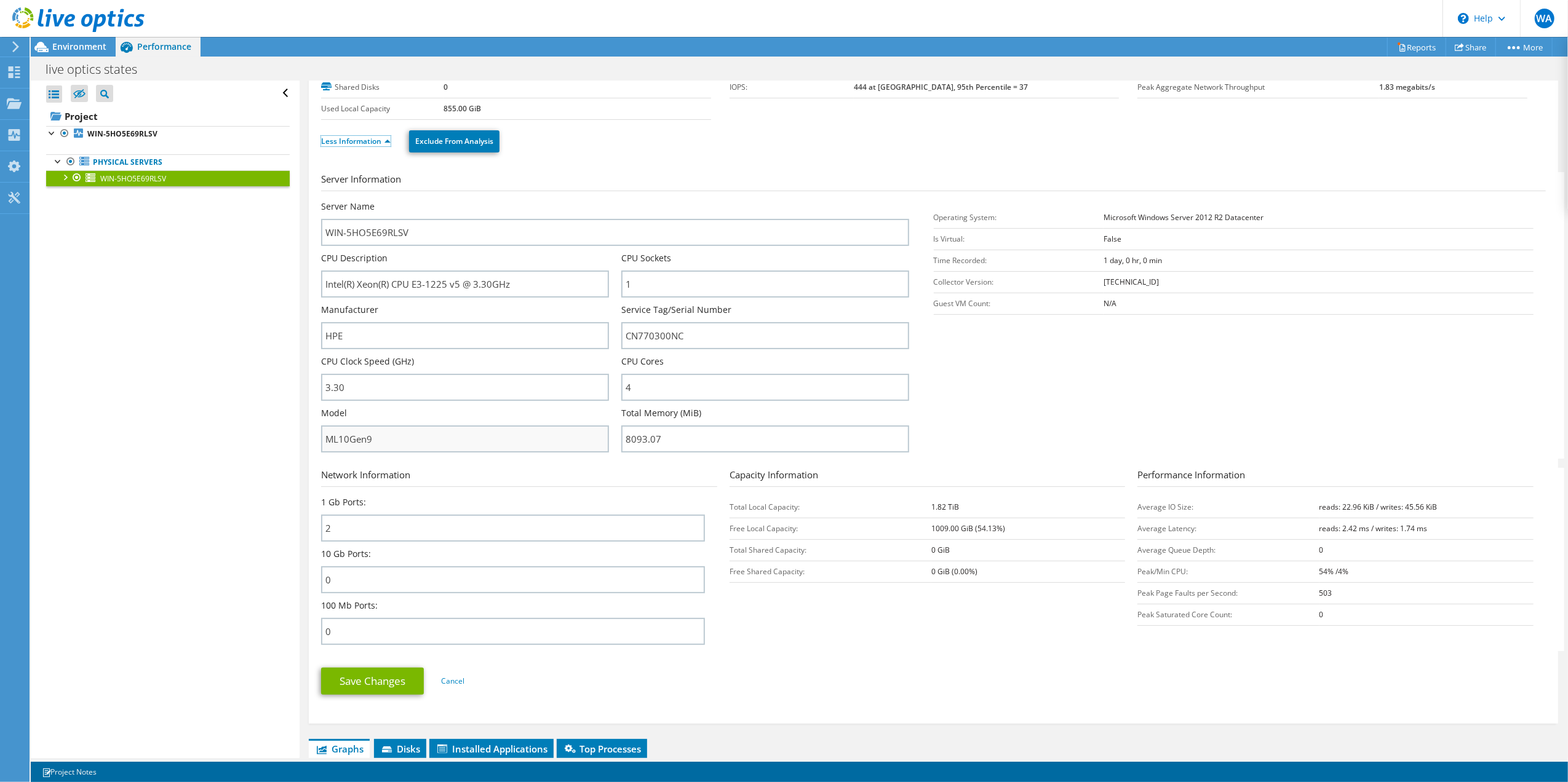
scroll to position [81, 0]
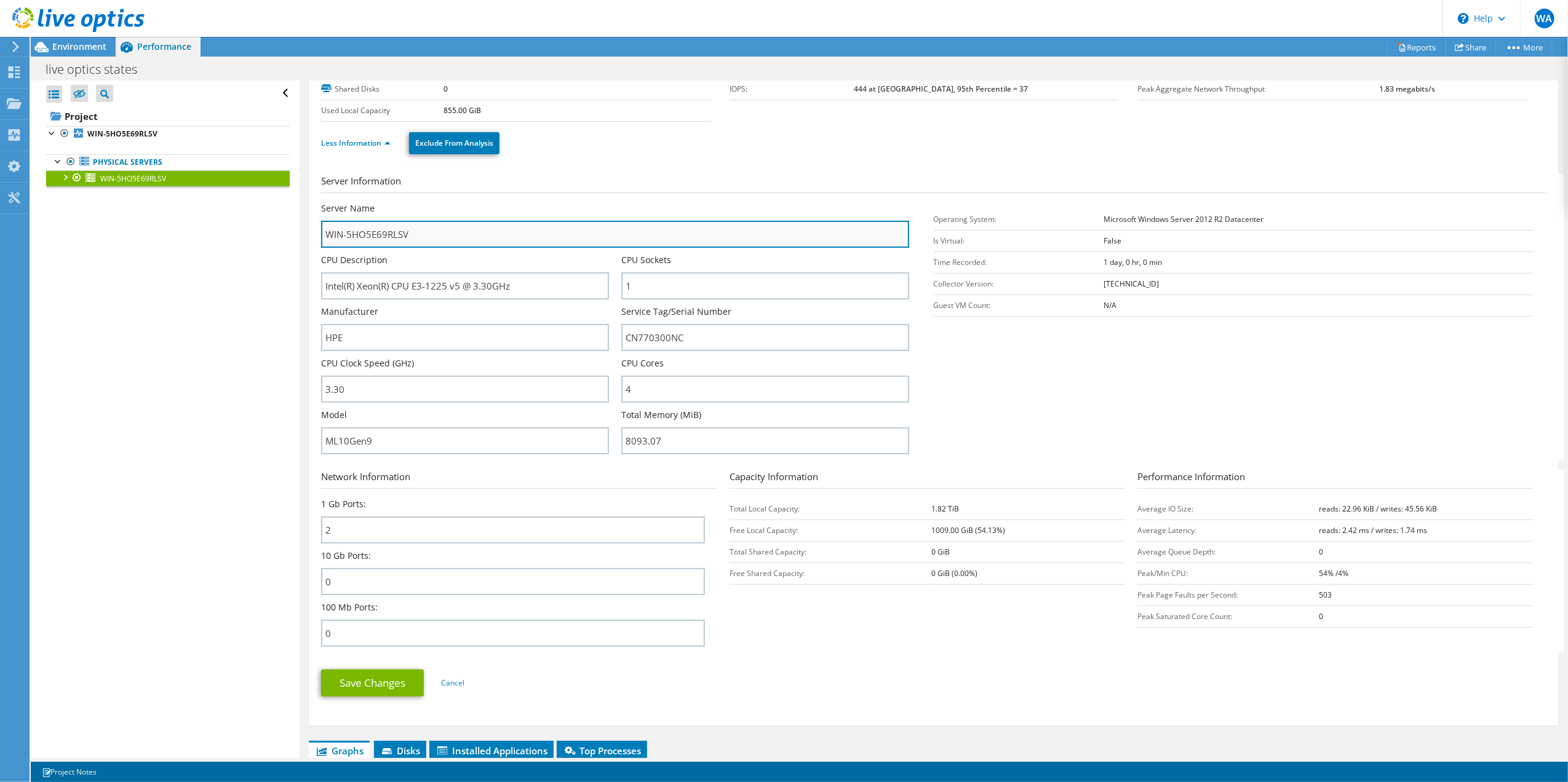
click at [477, 236] on input "WIN-5HO5E69RLSV" at bounding box center [615, 234] width 588 height 27
type input "WIN-5HO5E69RLSV"
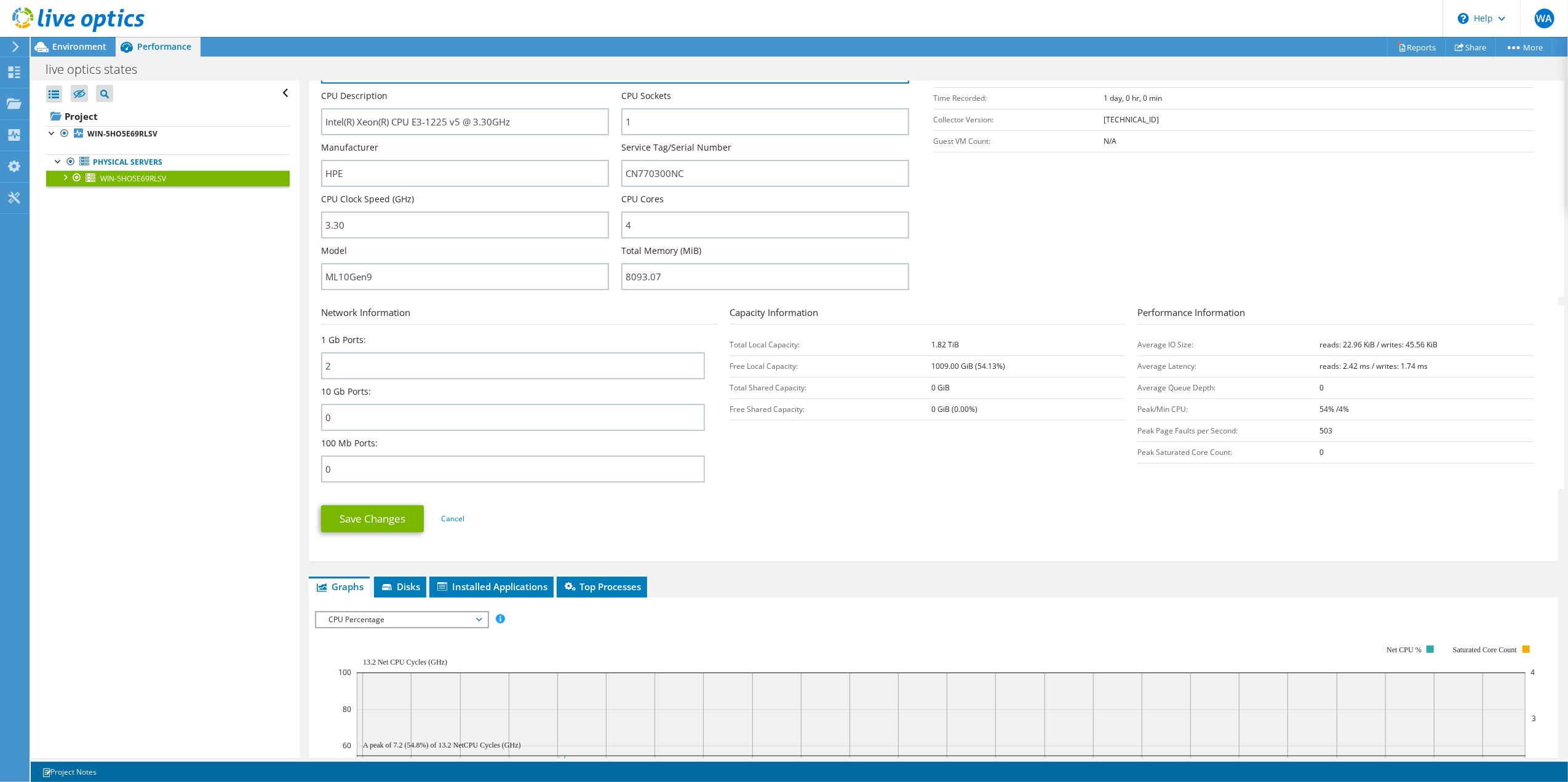
scroll to position [164, 0]
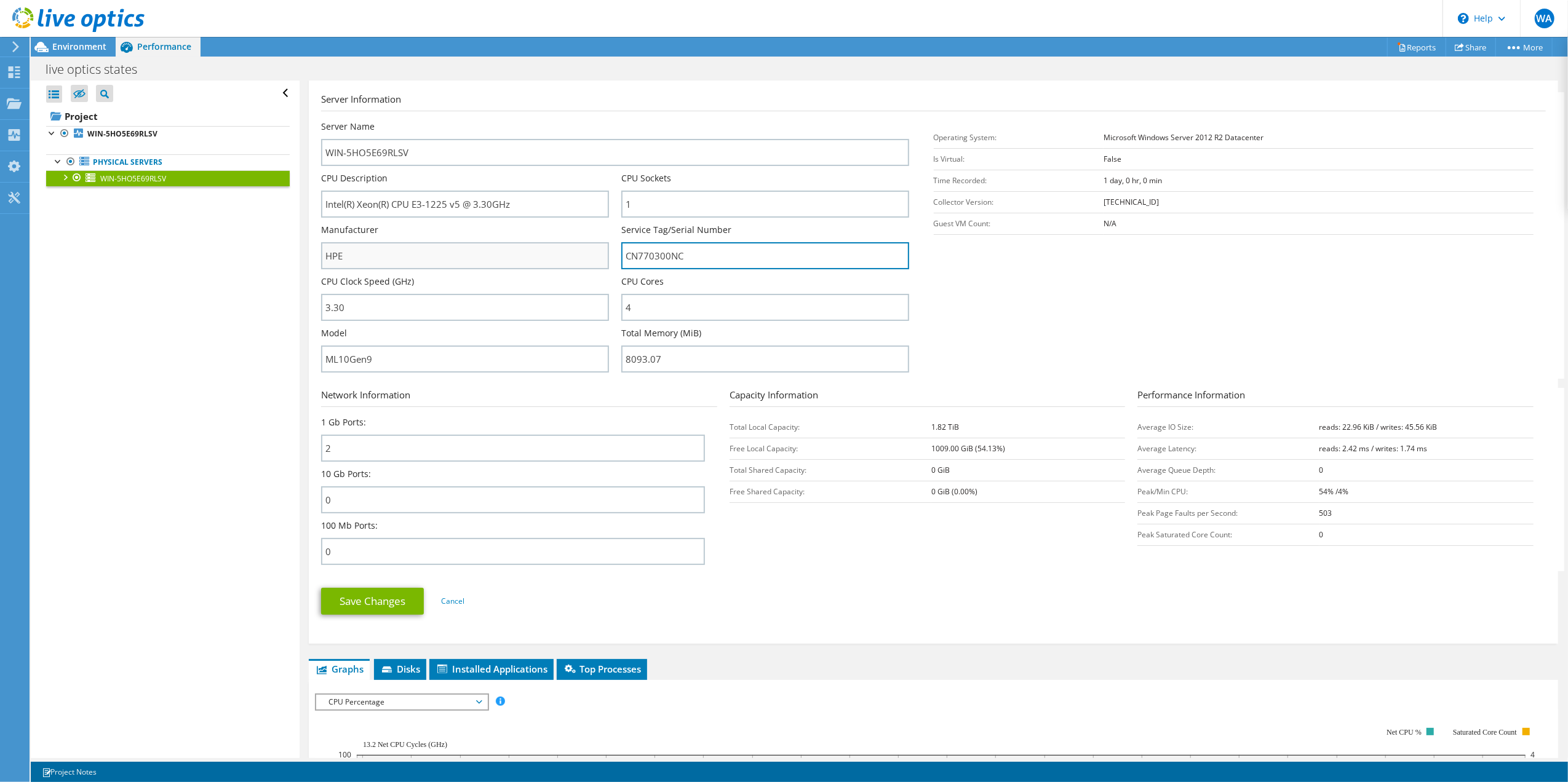
drag, startPoint x: 688, startPoint y: 254, endPoint x: 596, endPoint y: 266, distance: 92.8
click at [621, 255] on input "CN770300NC" at bounding box center [765, 256] width 288 height 27
click at [596, 266] on input "HPE" at bounding box center [465, 256] width 288 height 27
click at [567, 242] on input "HPE" at bounding box center [465, 256] width 288 height 27
drag, startPoint x: 475, startPoint y: 354, endPoint x: 319, endPoint y: 354, distance: 156.0
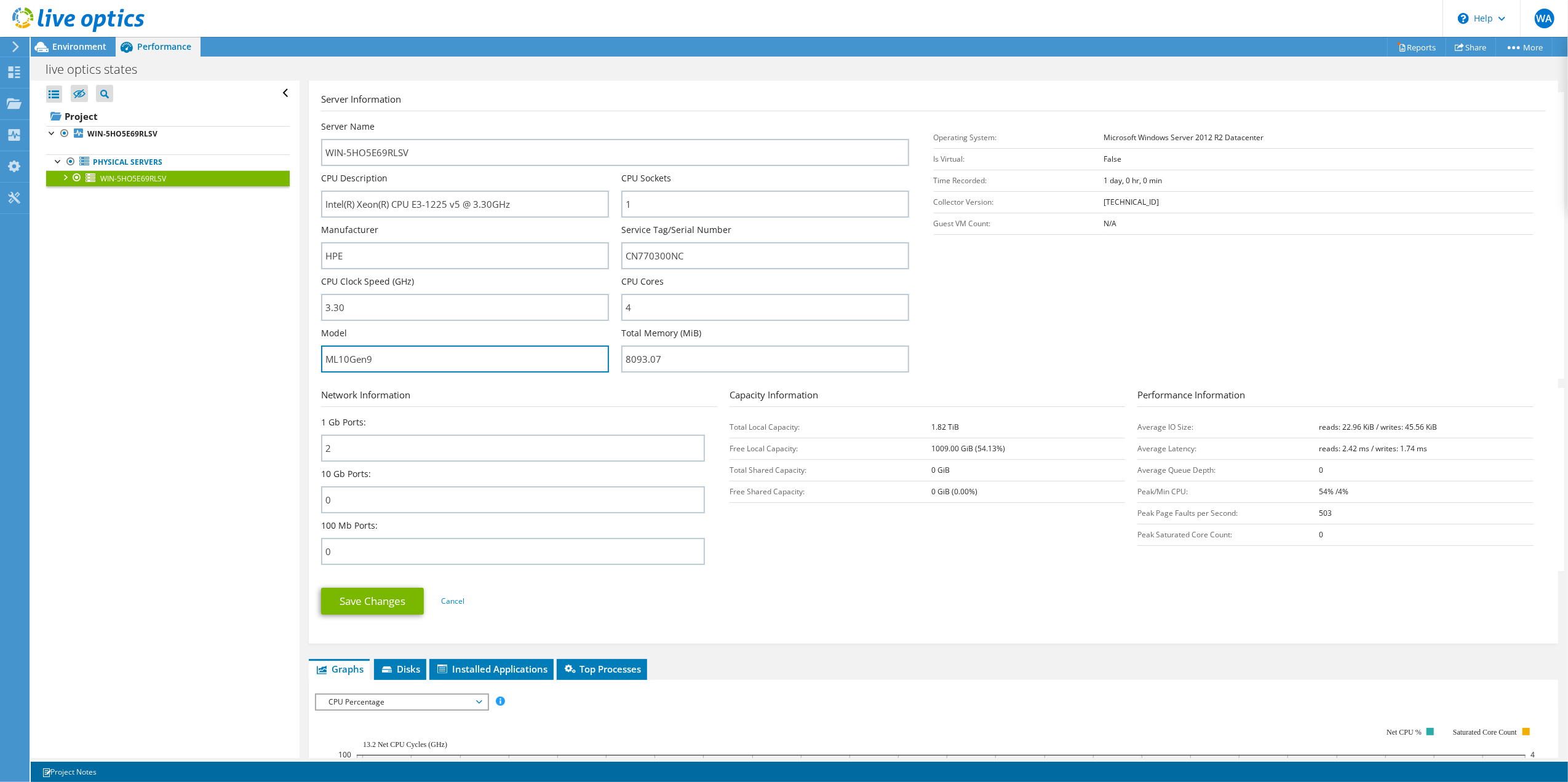
click at [319, 352] on div "WIN-5HO5E69RLSV Details Operating System Microsoft Windows Server 2012 R2 Datac…" at bounding box center [934, 281] width 1249 height 727
click at [75, 31] on icon at bounding box center [78, 20] width 132 height 25
click at [79, 45] on span "Environment" at bounding box center [79, 46] width 54 height 12
